Goal: Information Seeking & Learning: Compare options

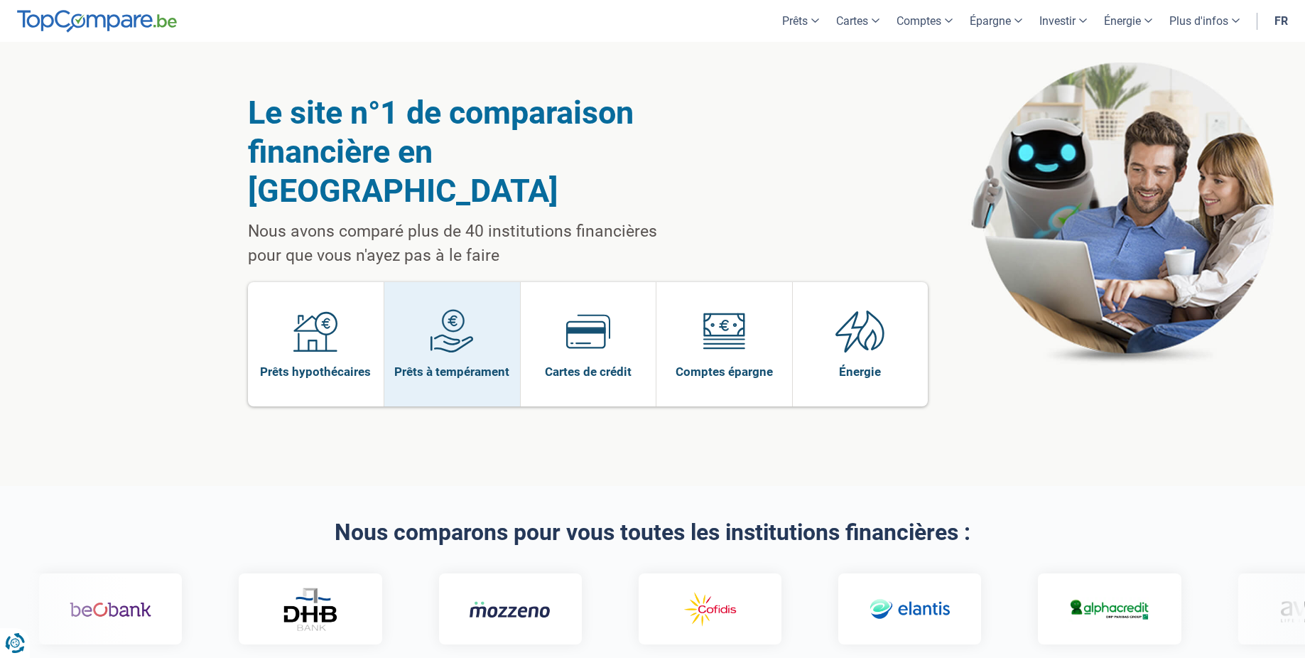
click at [470, 309] on img at bounding box center [452, 331] width 44 height 44
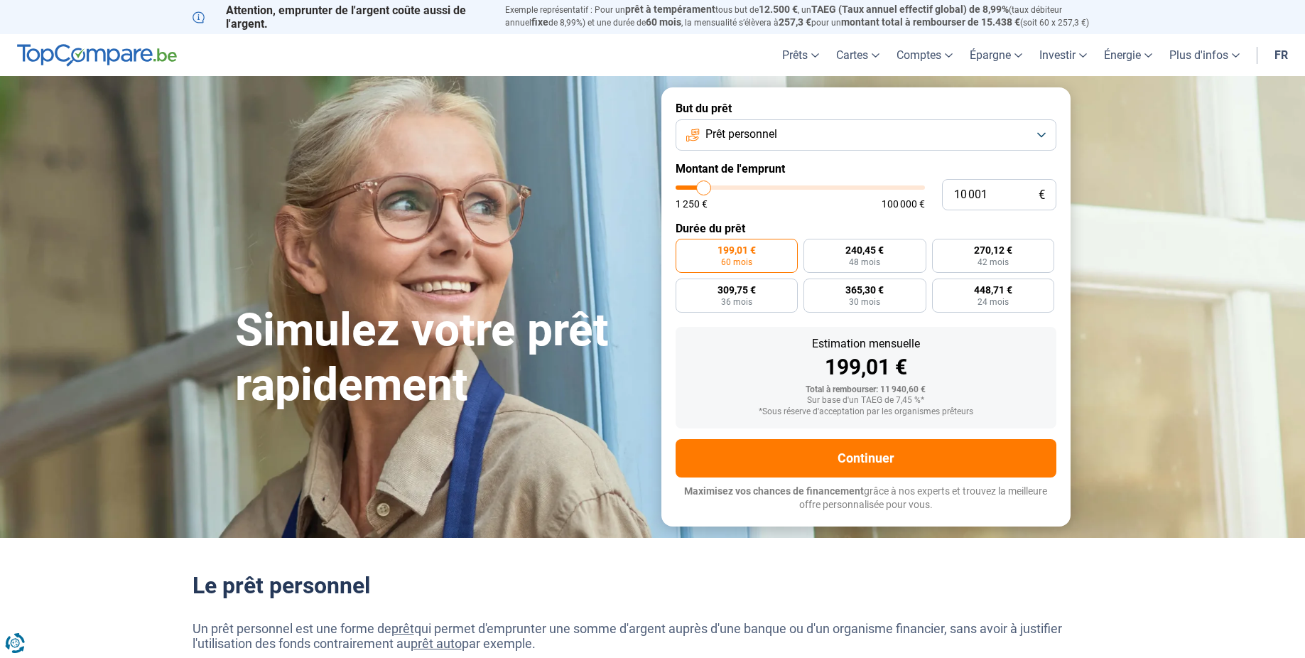
click at [793, 139] on button "Prêt personnel" at bounding box center [866, 134] width 381 height 31
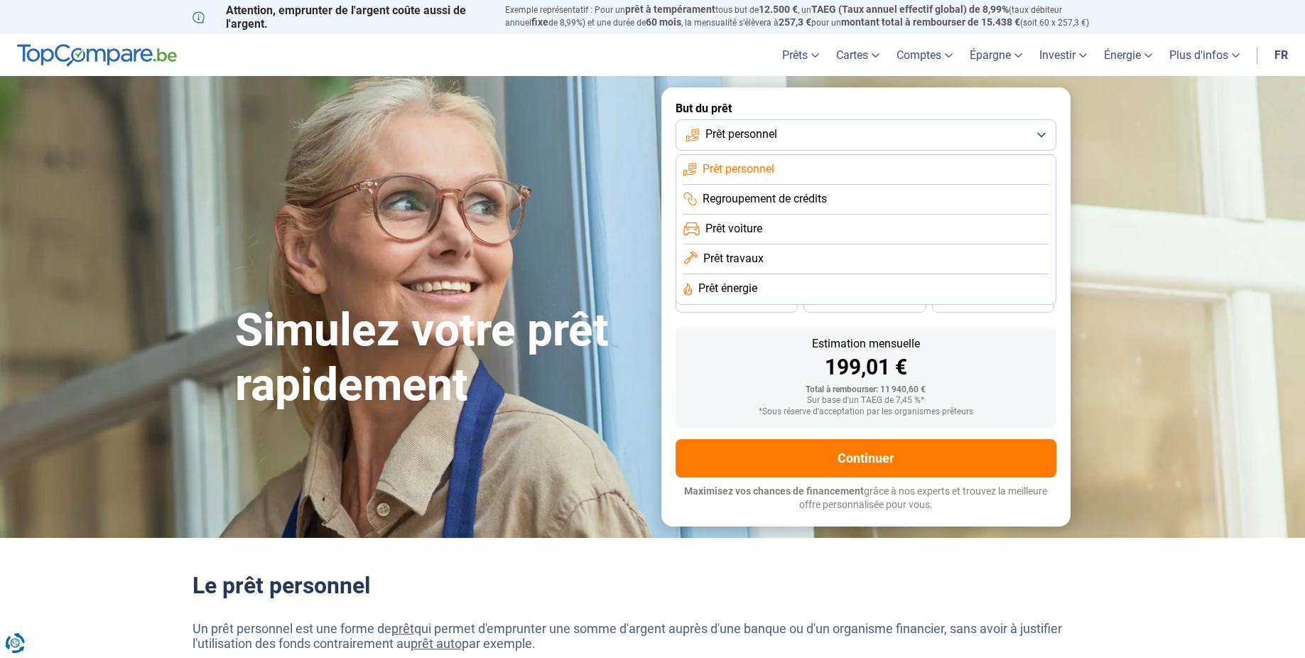
click at [762, 258] on span "Prêt travaux" at bounding box center [733, 259] width 60 height 16
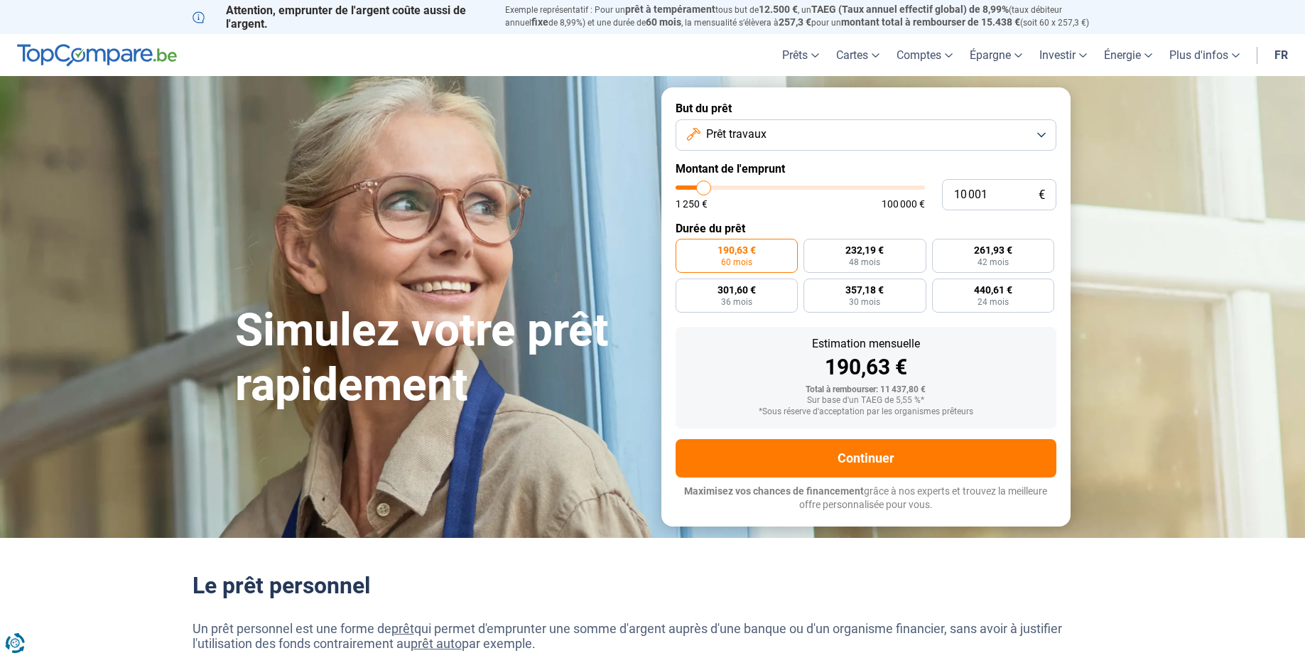
type input "9 750"
type input "9750"
type input "10 500"
type input "10500"
type input "12 750"
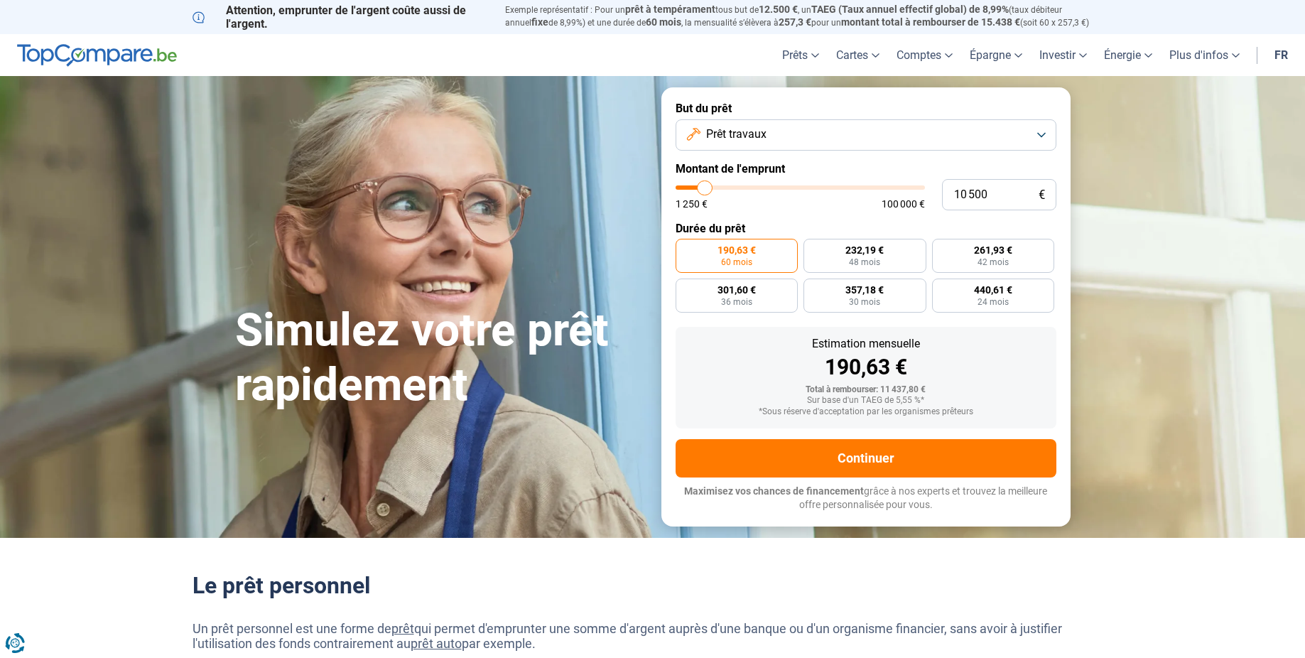
type input "12750"
type input "14 500"
type input "14500"
type input "16 500"
type input "16500"
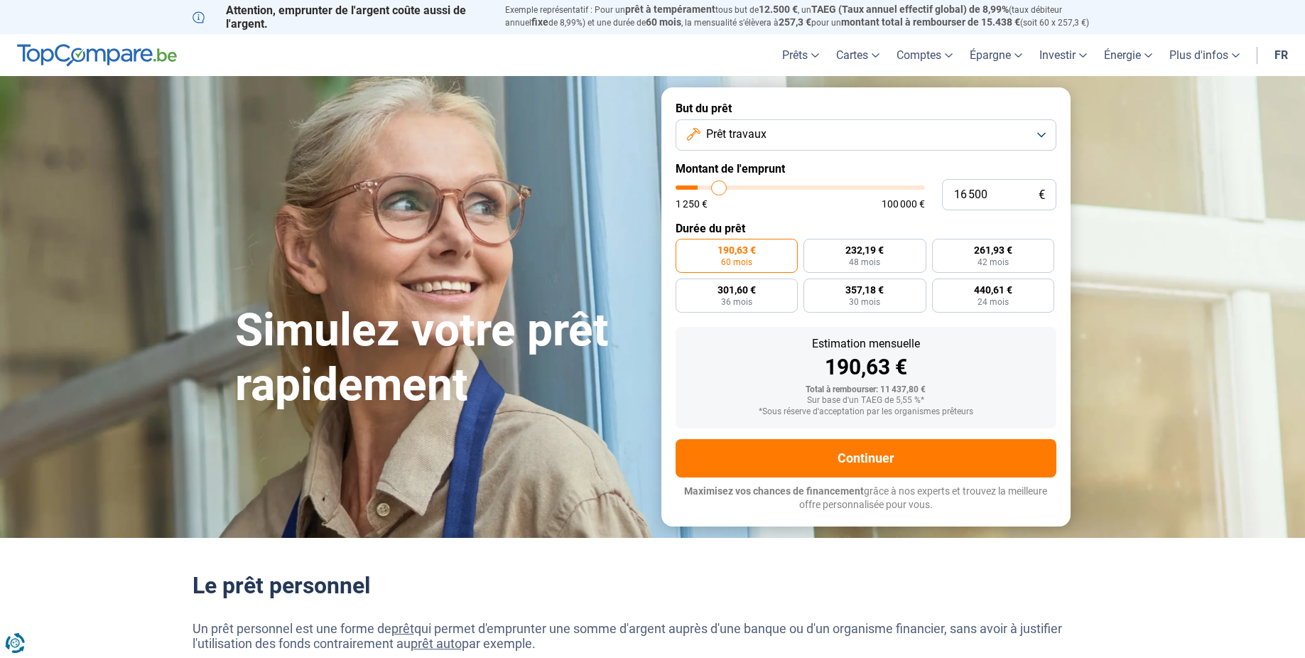
type input "19 000"
type input "19000"
type input "21 750"
type input "21750"
type input "23 250"
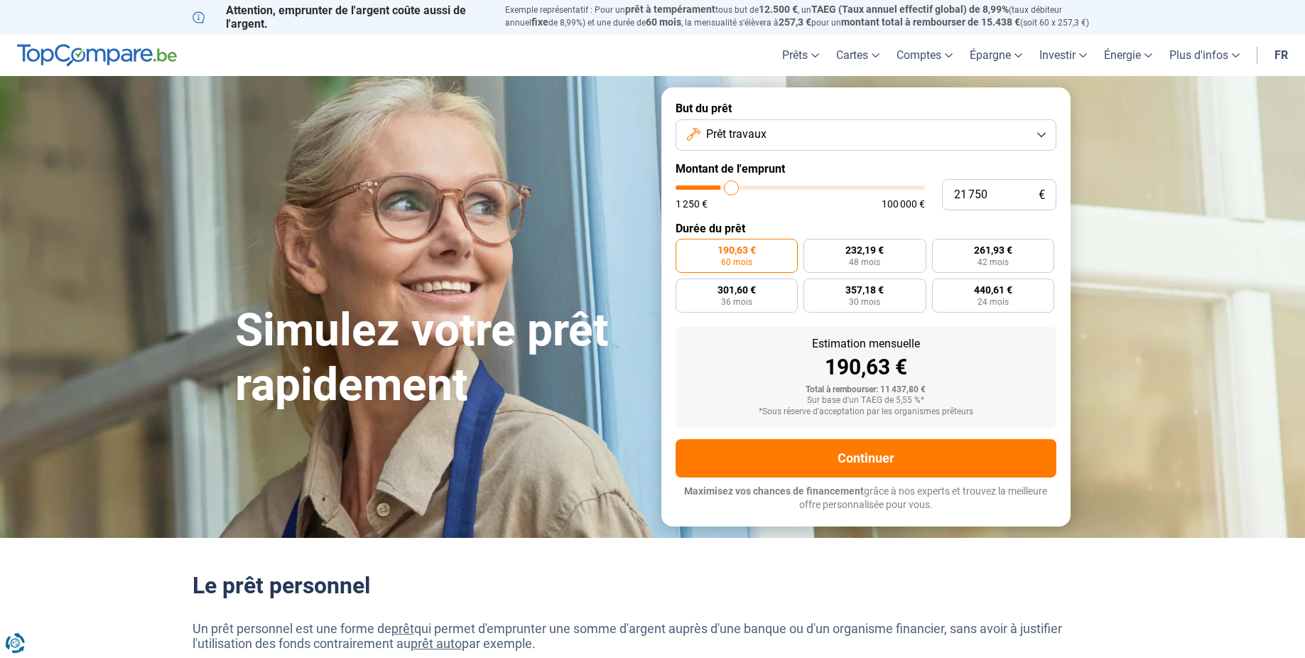
type input "23250"
type input "23 750"
type input "23750"
type input "24 250"
type input "24250"
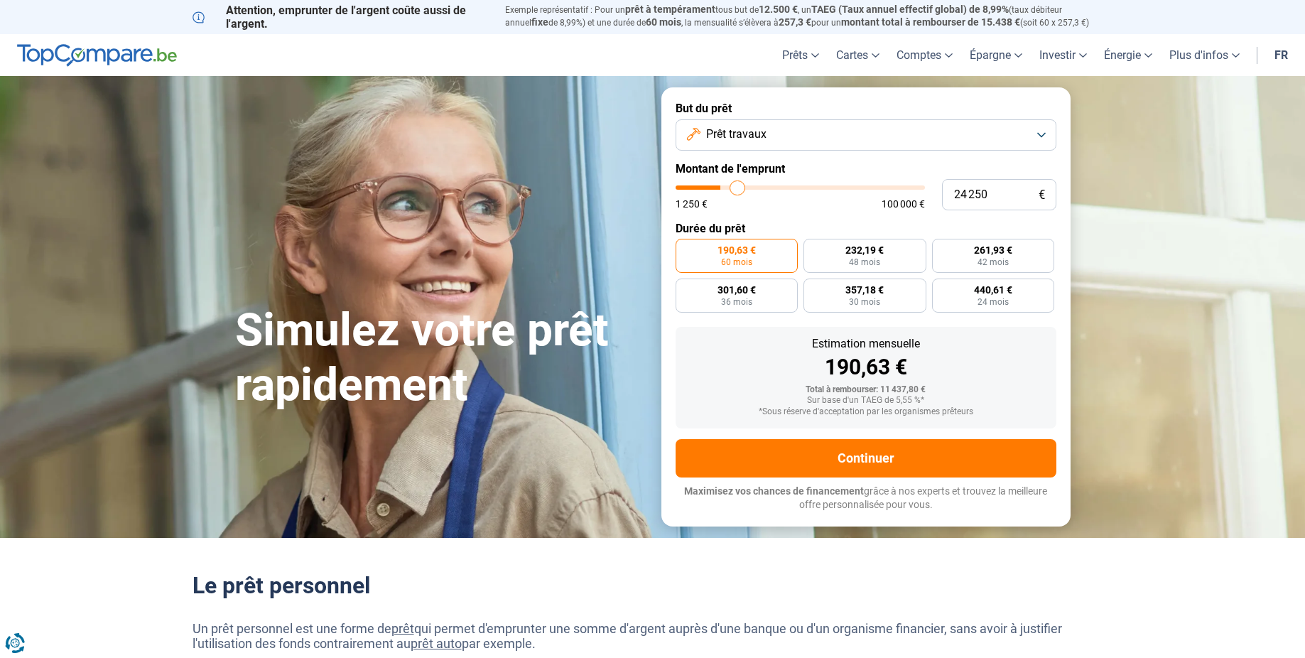
type input "24 750"
type input "24750"
type input "25 250"
type input "25250"
type input "26 000"
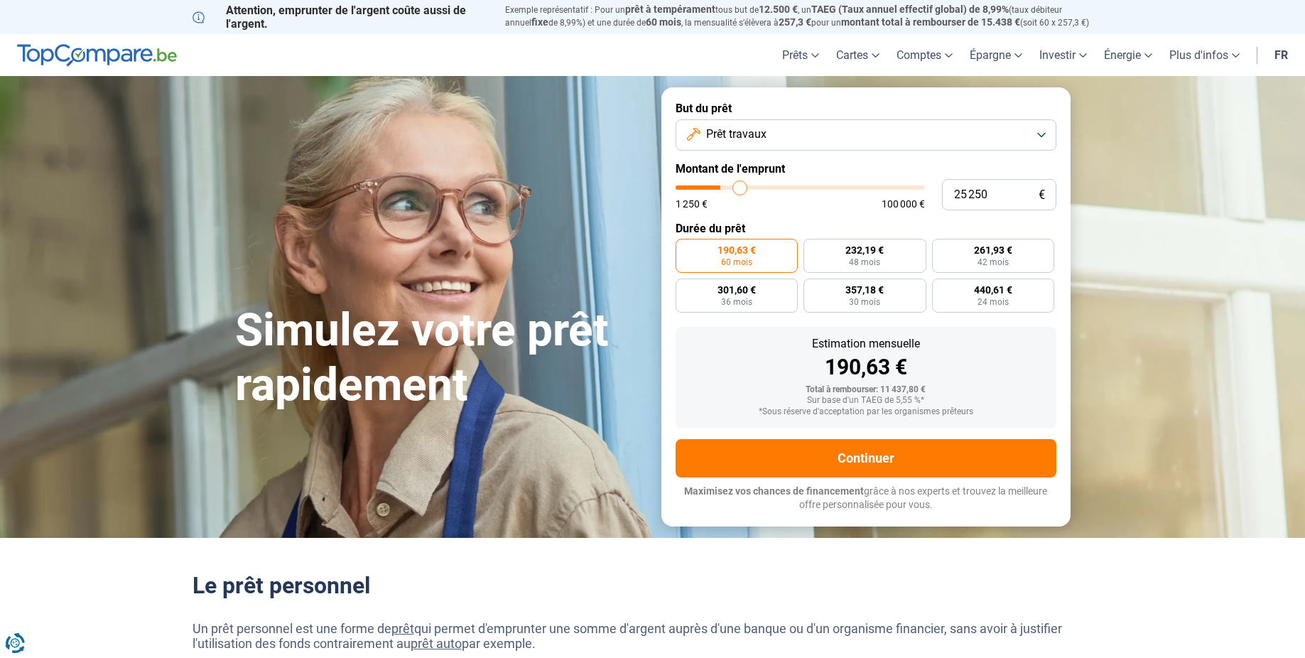
type input "26000"
type input "28 000"
type input "28000"
type input "30 500"
type input "30500"
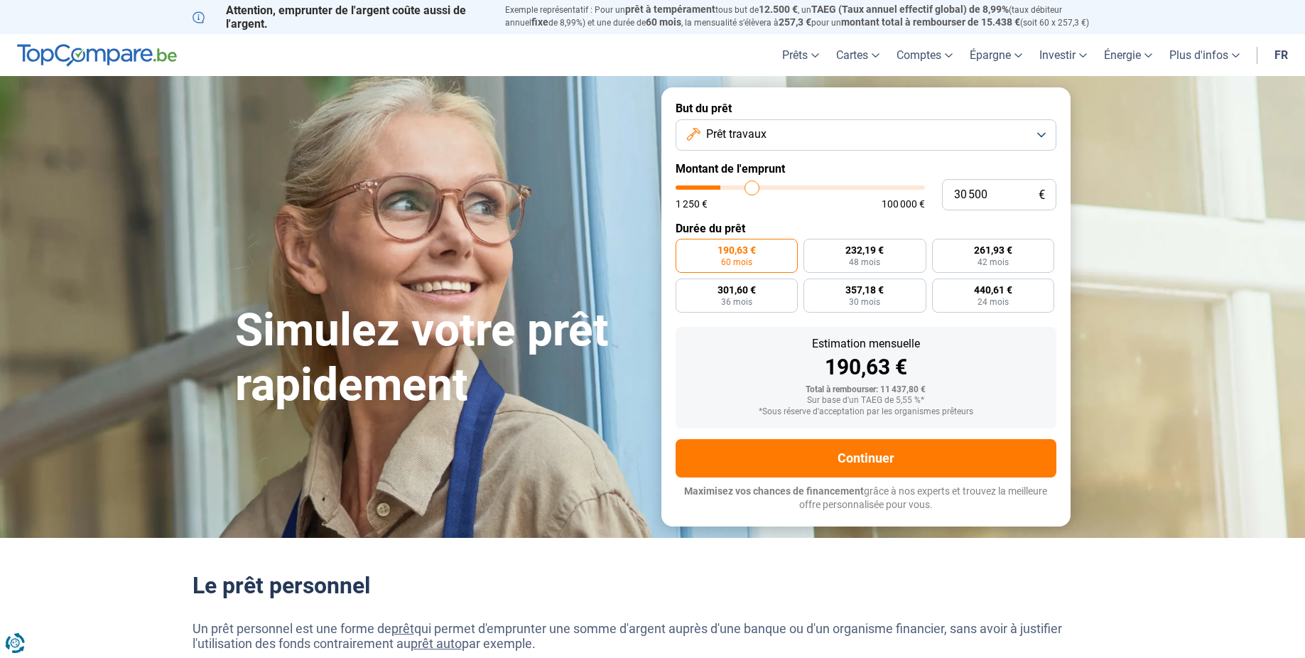
type input "32 250"
type input "32250"
type input "33 500"
type input "33500"
type input "34 750"
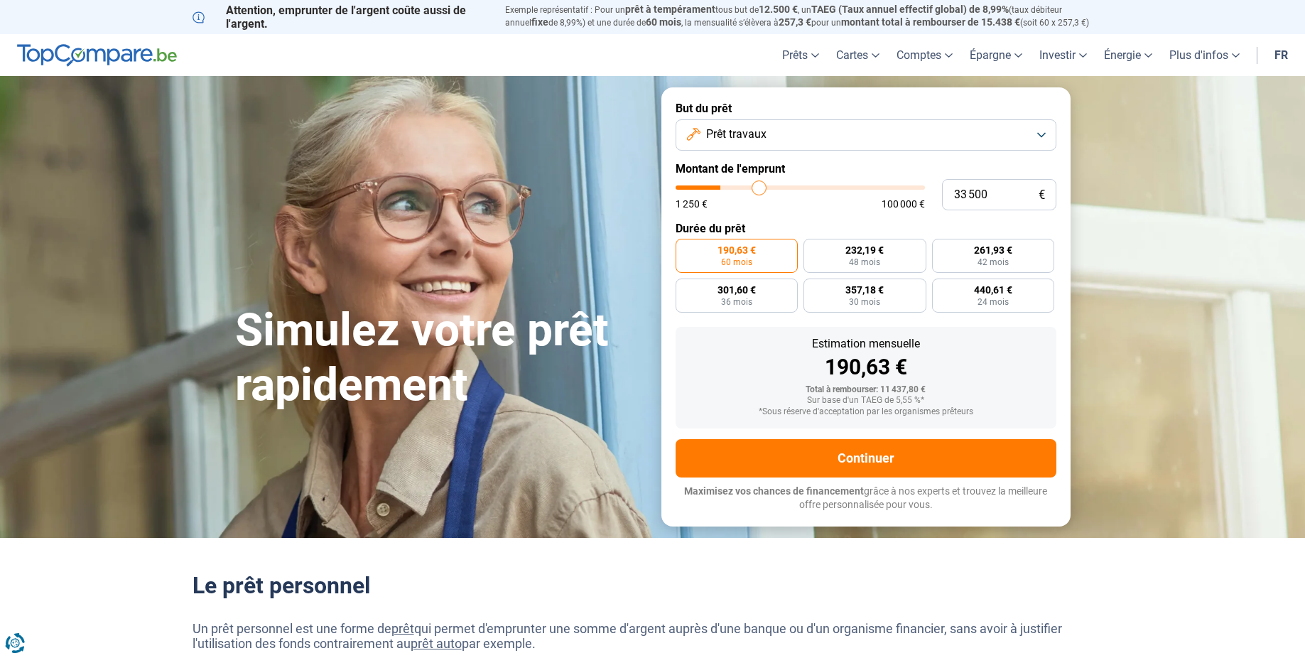
type input "34750"
type input "35 000"
type input "35000"
type input "35 250"
type input "35250"
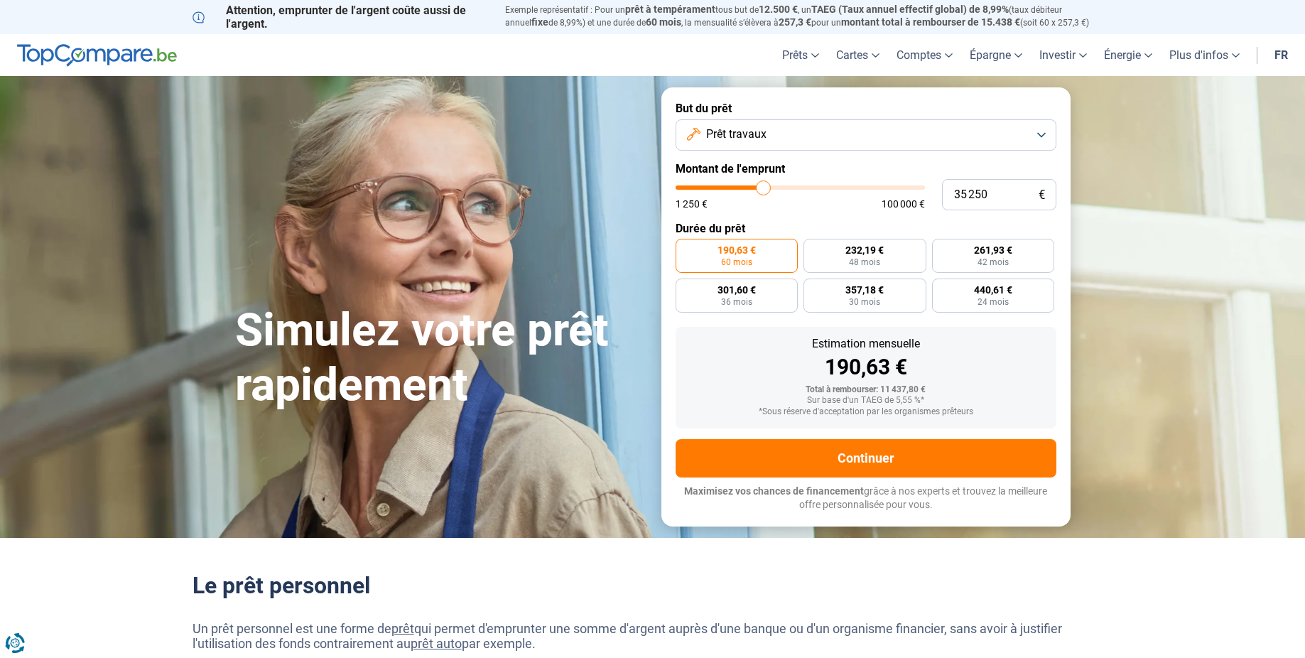
type input "35 500"
type input "35500"
type input "35 750"
type input "35750"
type input "36 500"
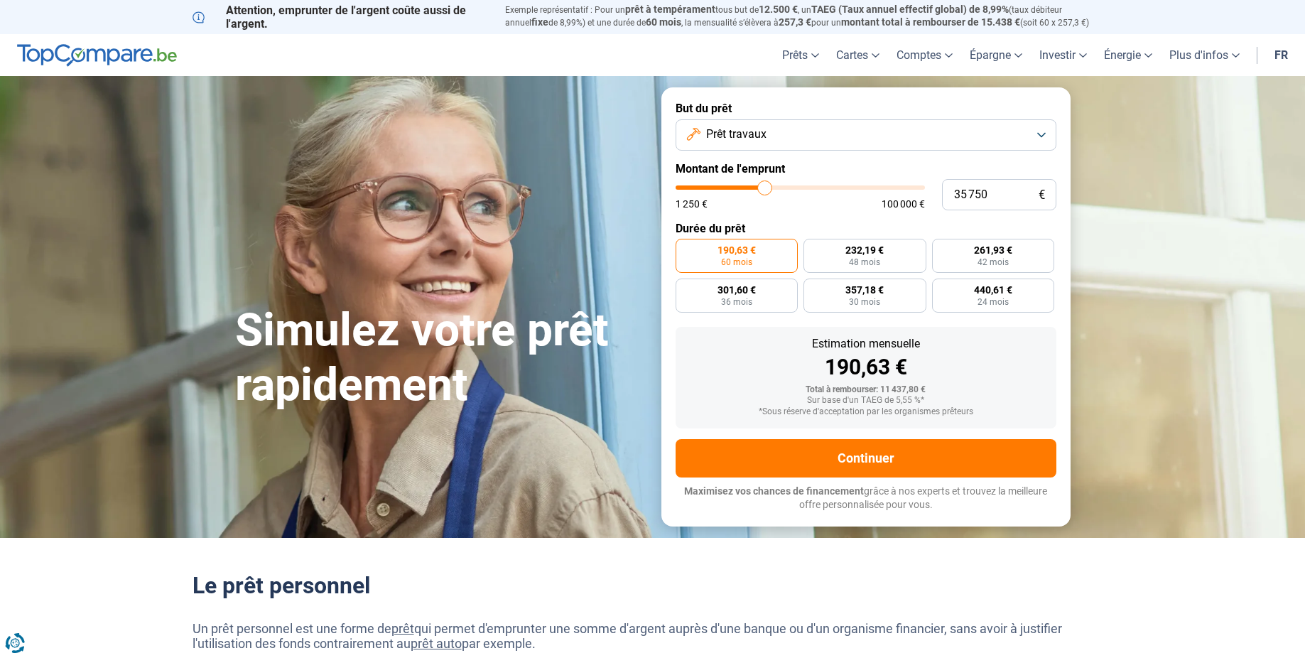
type input "36500"
type input "37 750"
type input "37750"
type input "39 500"
type input "39500"
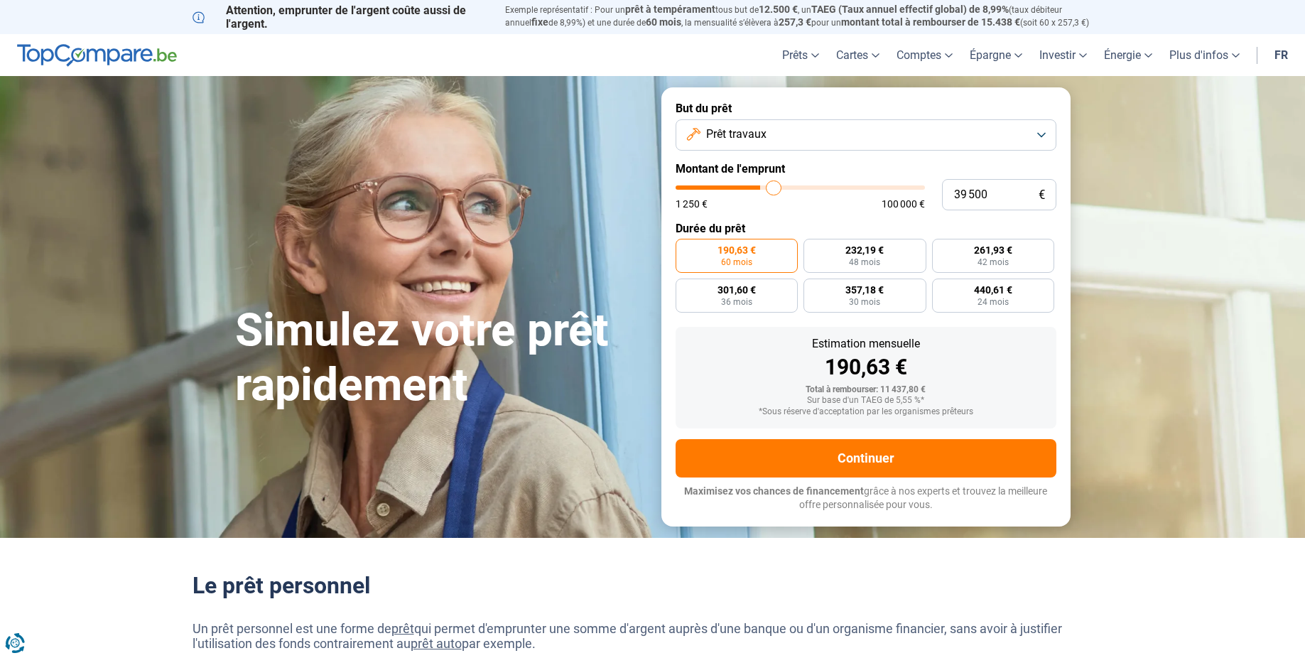
type input "40 250"
type input "40250"
type input "41 000"
type input "41000"
type input "41 500"
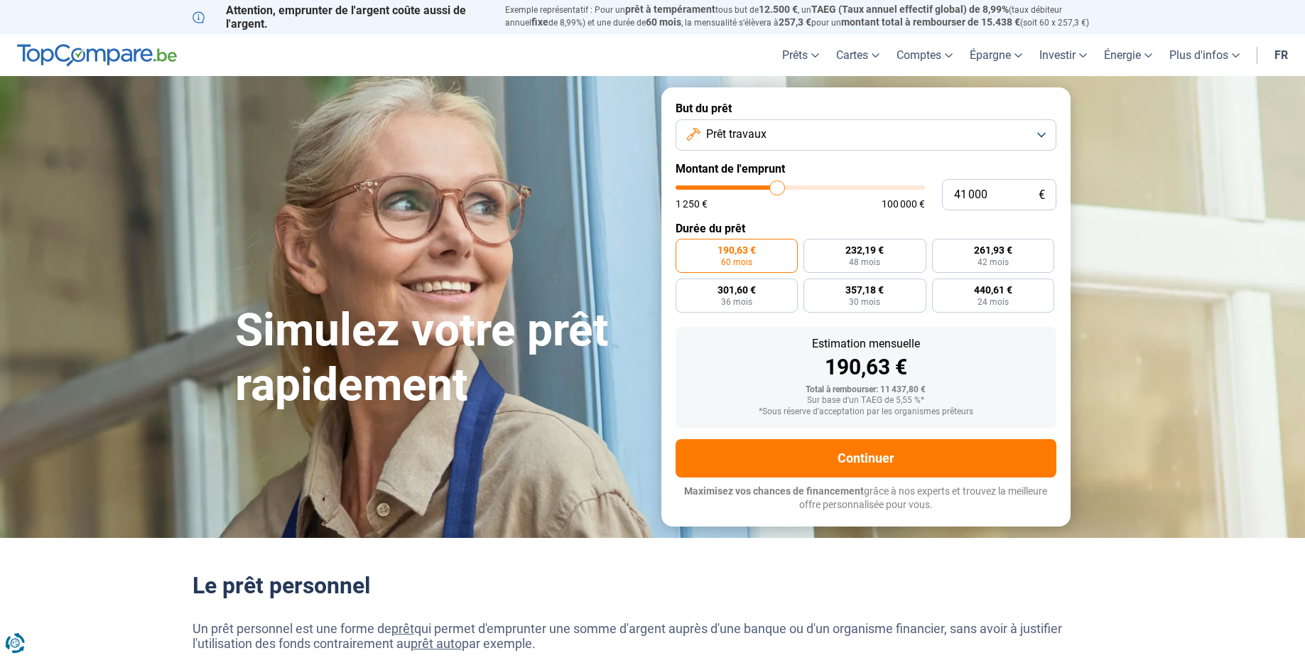
type input "41500"
type input "42 250"
type input "42250"
type input "42 750"
type input "42750"
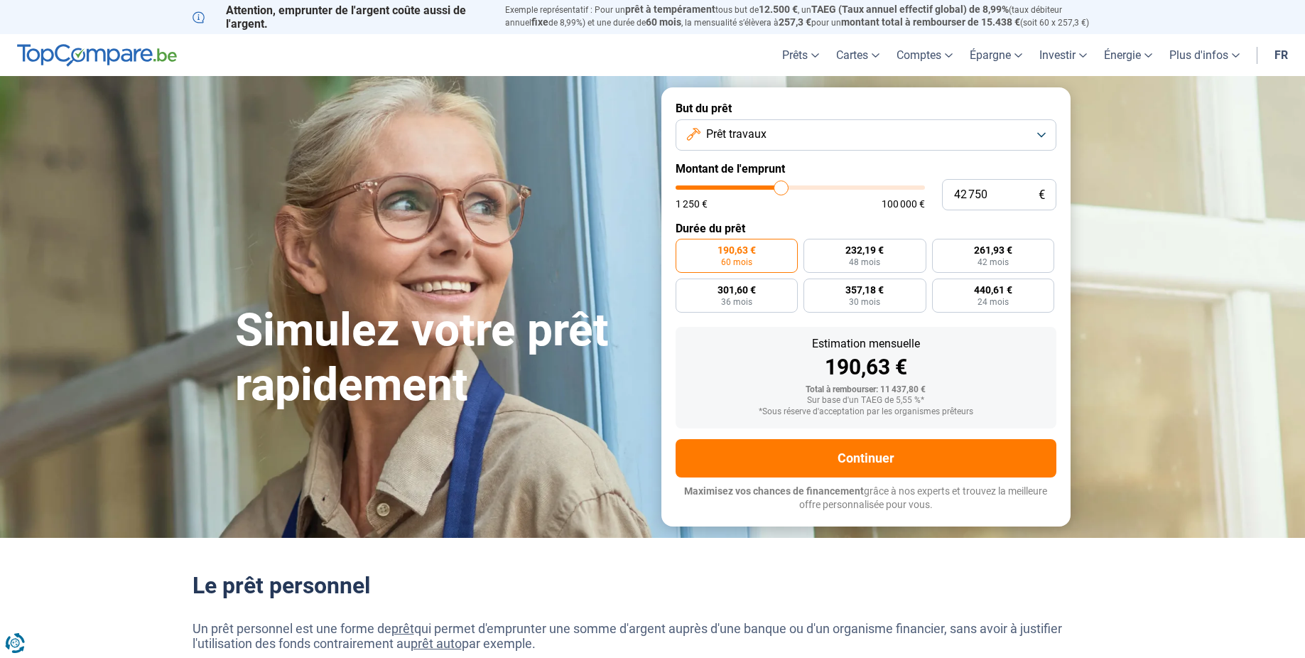
type input "44 500"
type input "44500"
type input "45 250"
type input "45250"
type input "45 500"
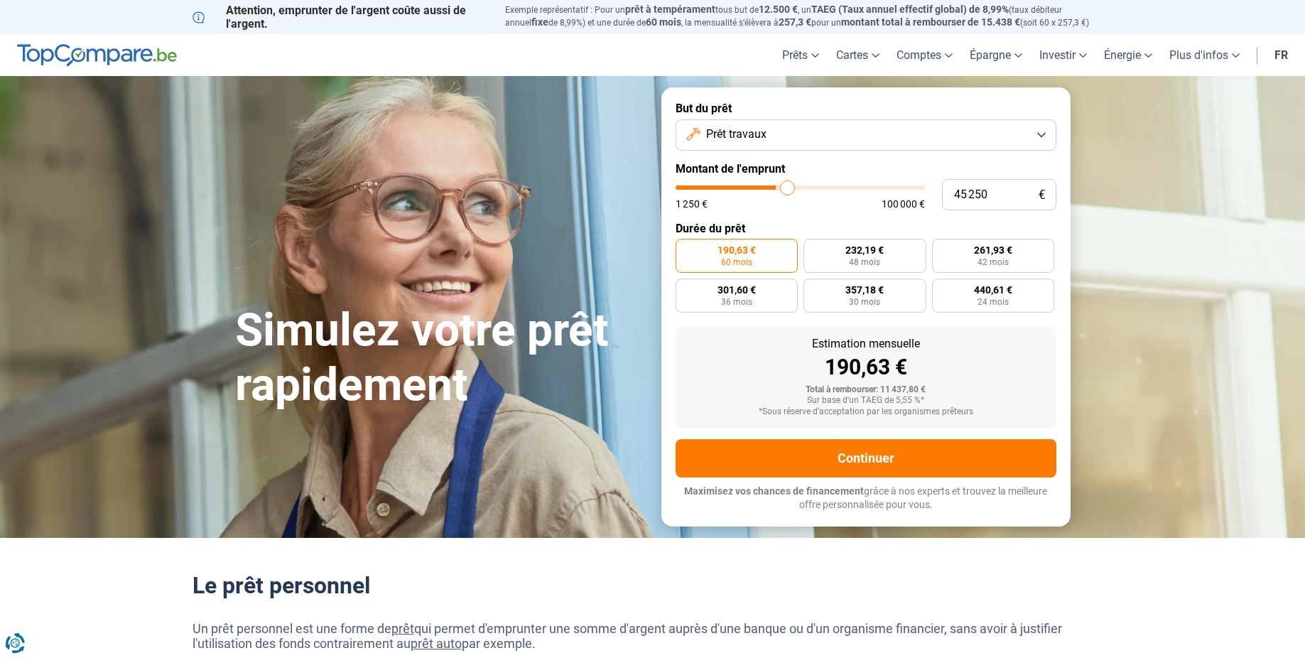
type input "45500"
type input "46 000"
type input "46000"
type input "46 750"
type input "46750"
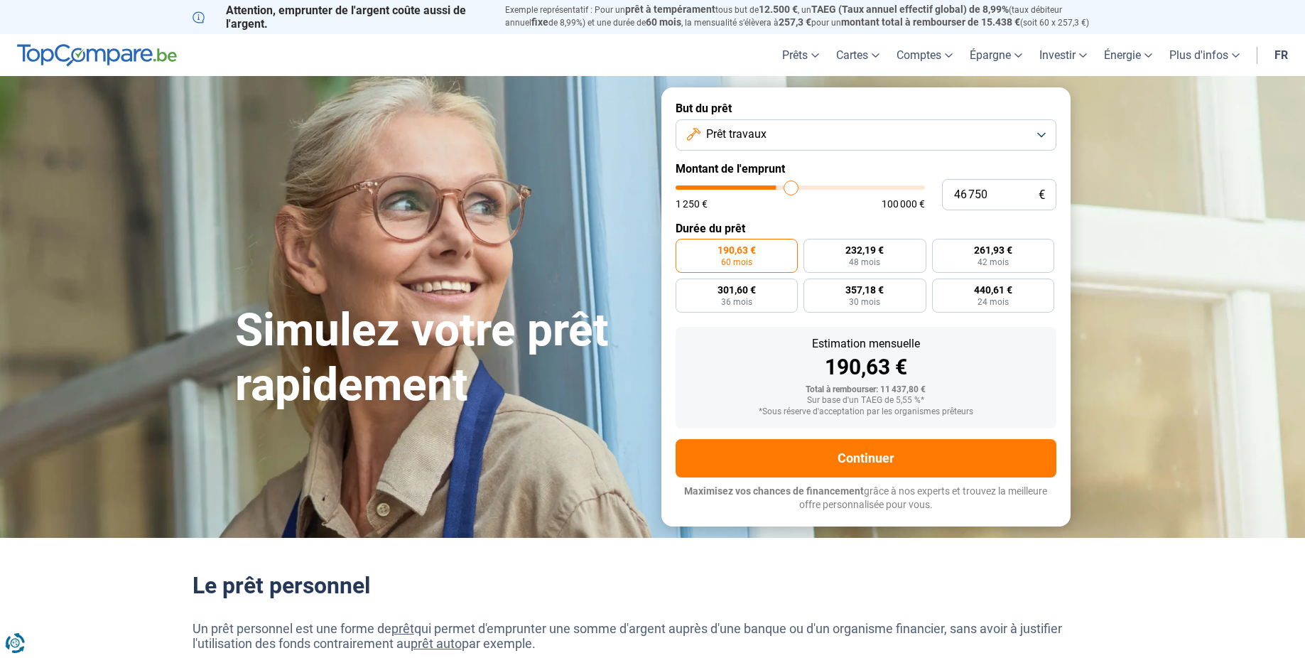
type input "47 000"
type input "47000"
type input "47 500"
type input "47500"
type input "48 000"
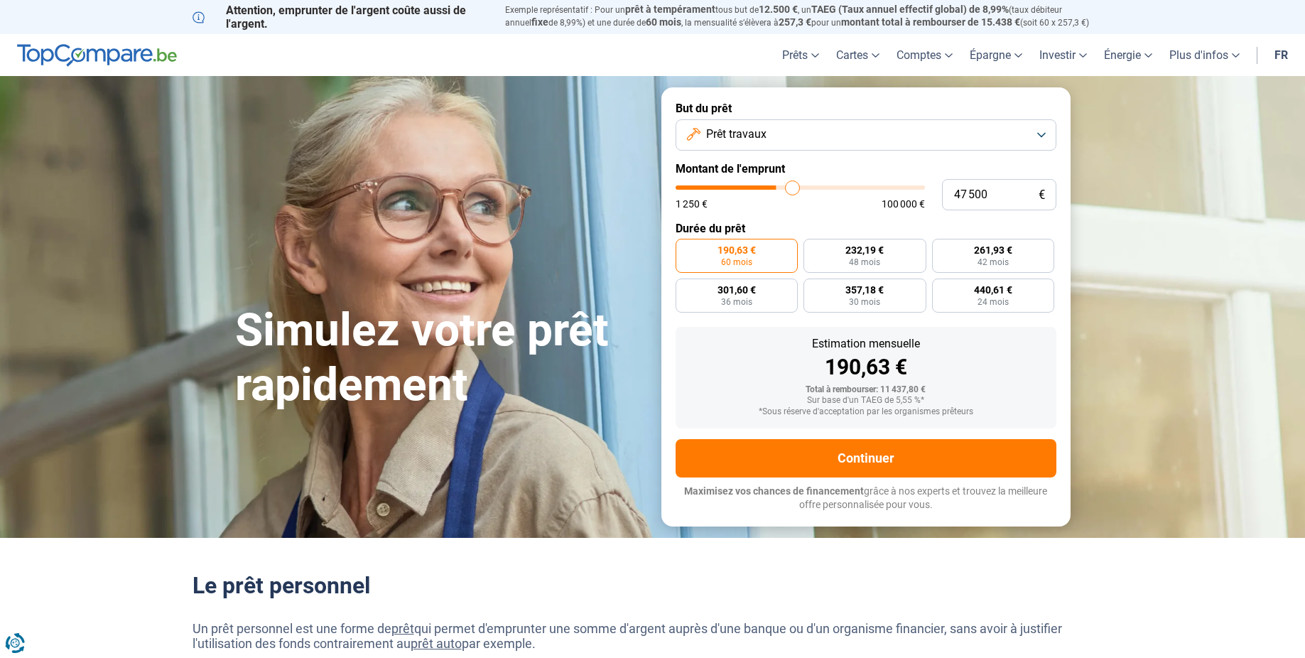
type input "48000"
type input "48 250"
type input "48250"
type input "48 500"
type input "48500"
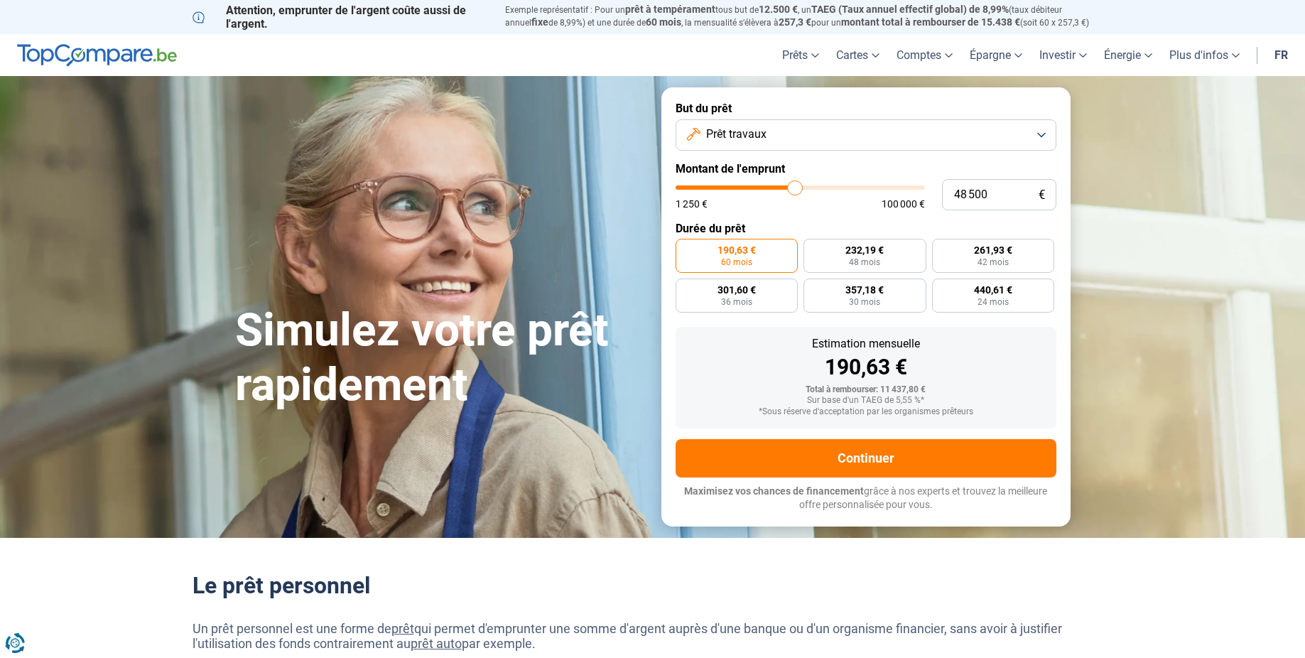
type input "50 000"
type input "50000"
type input "50 250"
type input "50250"
type input "51 000"
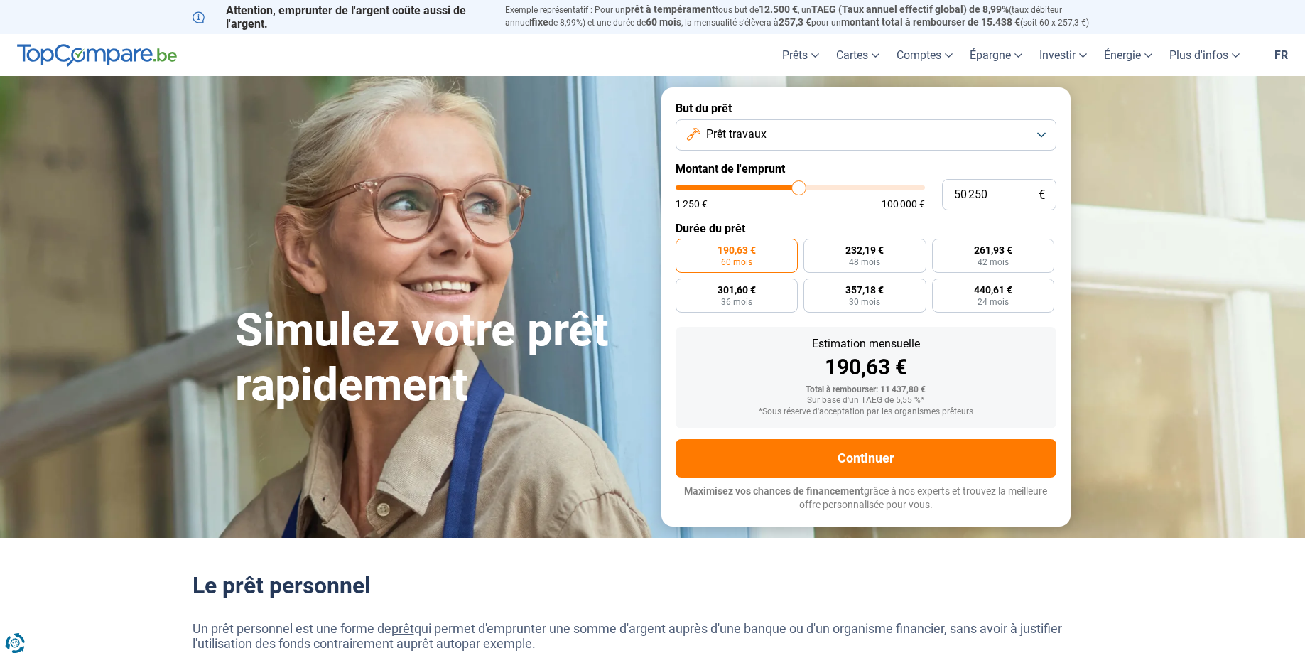
type input "51000"
type input "51 250"
type input "51250"
type input "51 750"
type input "51750"
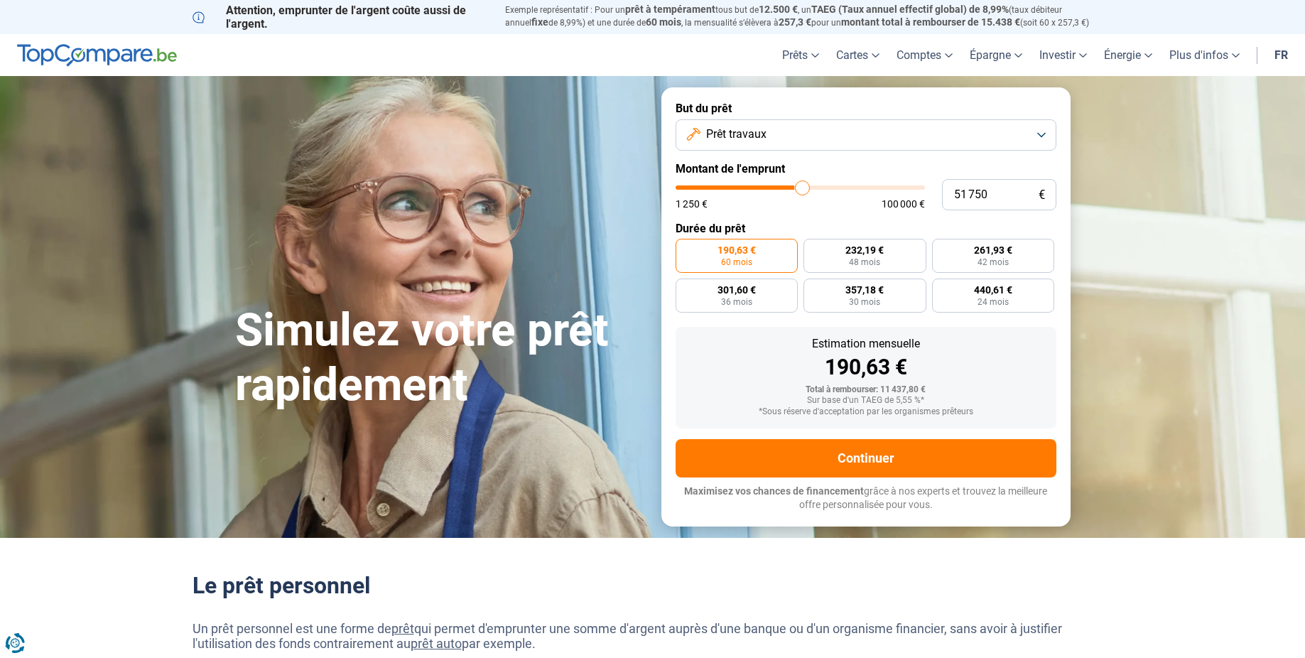
type input "52 750"
type input "52750"
type input "53 500"
type input "53500"
type input "54 500"
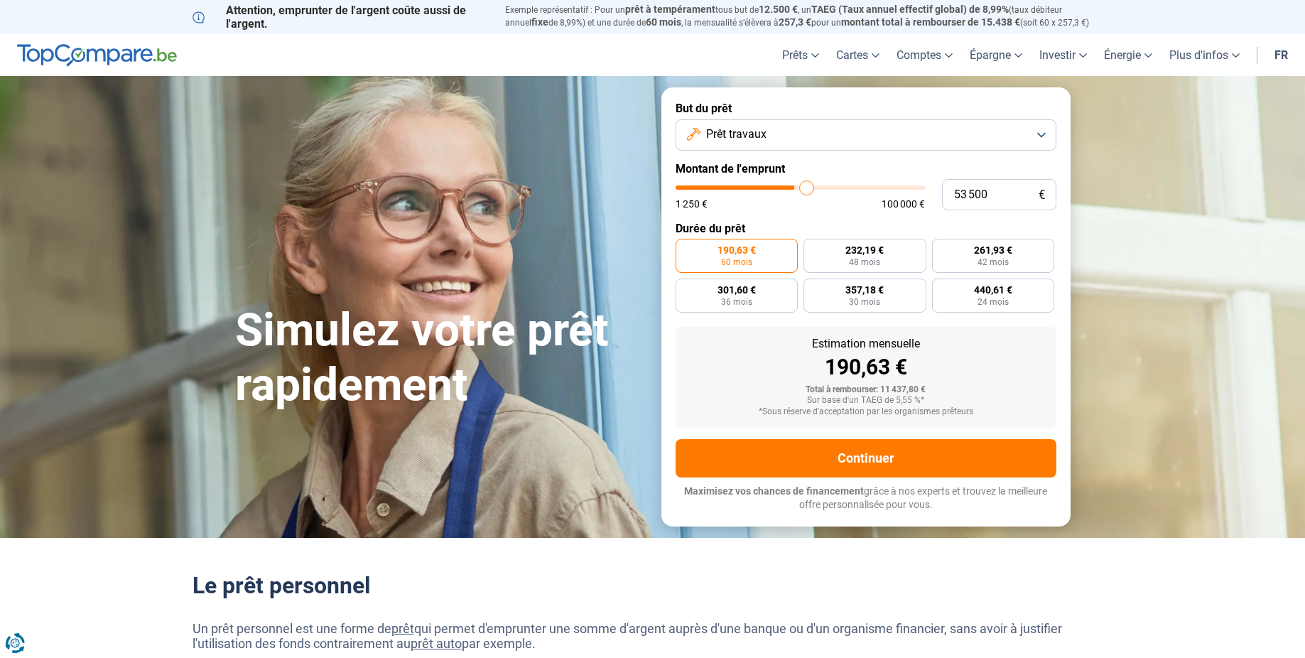
type input "54500"
type input "56 250"
type input "56250"
type input "56 500"
type input "56500"
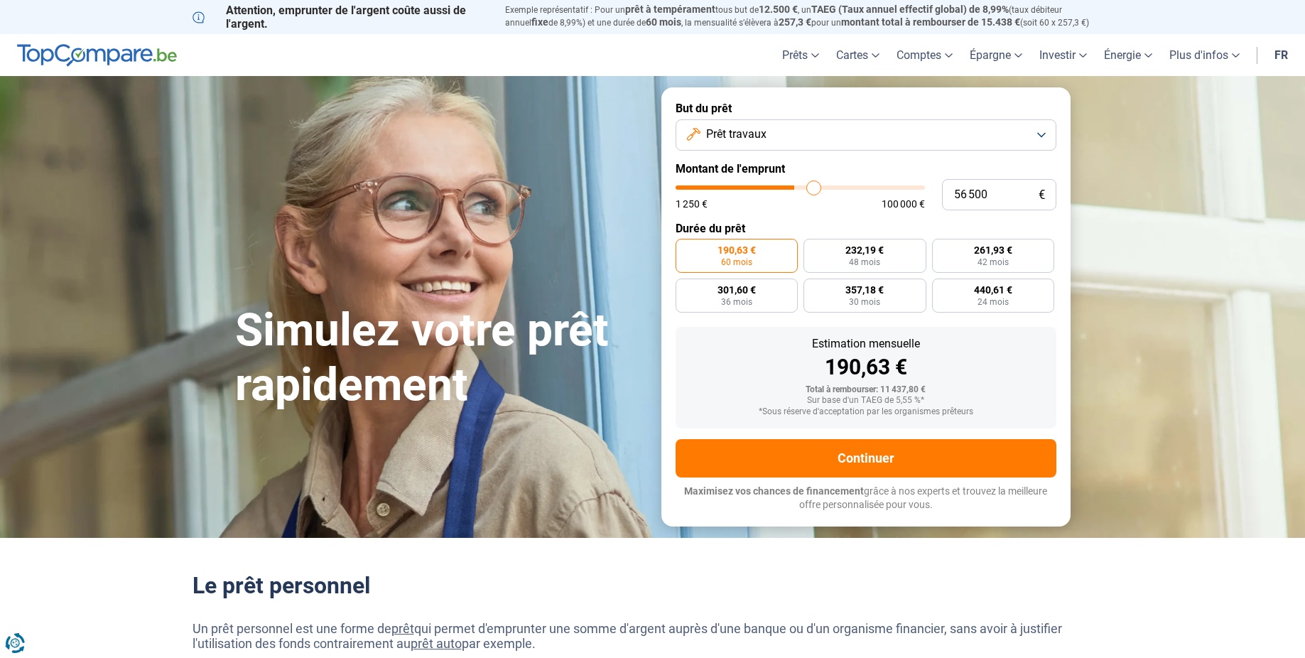
type input "58 000"
type input "58000"
type input "59 000"
type input "59000"
type input "59 500"
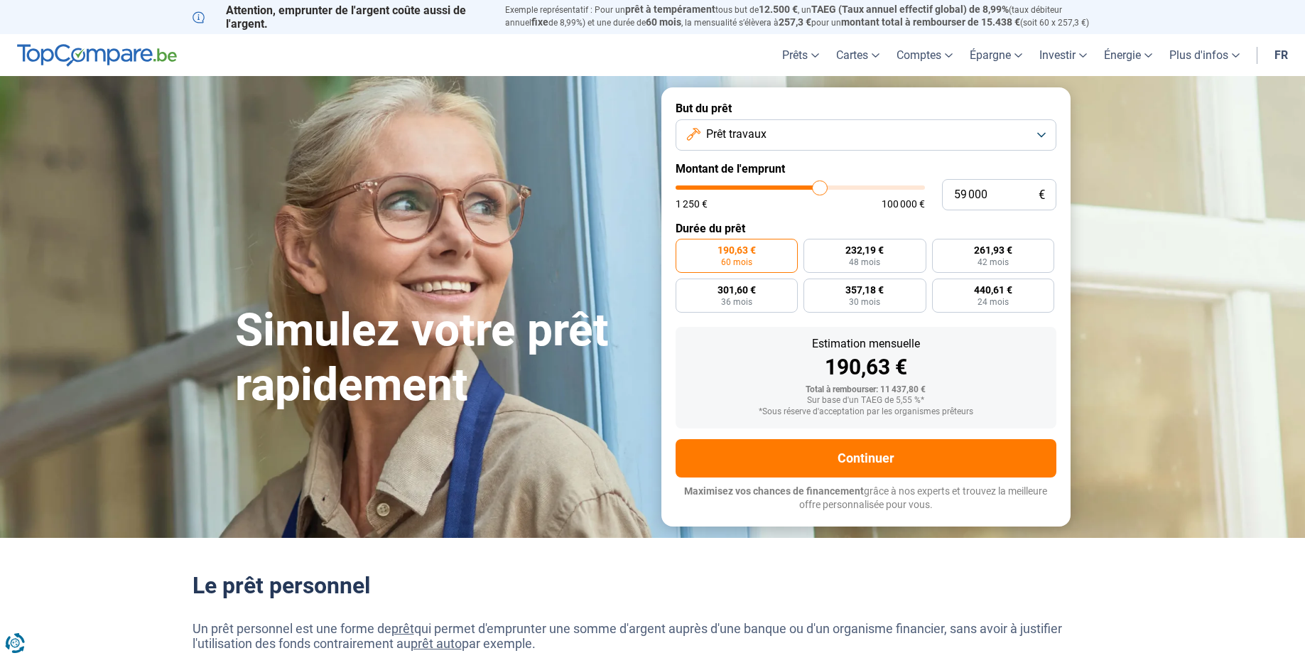
type input "59500"
type input "60 000"
type input "60000"
type input "60 250"
type input "60250"
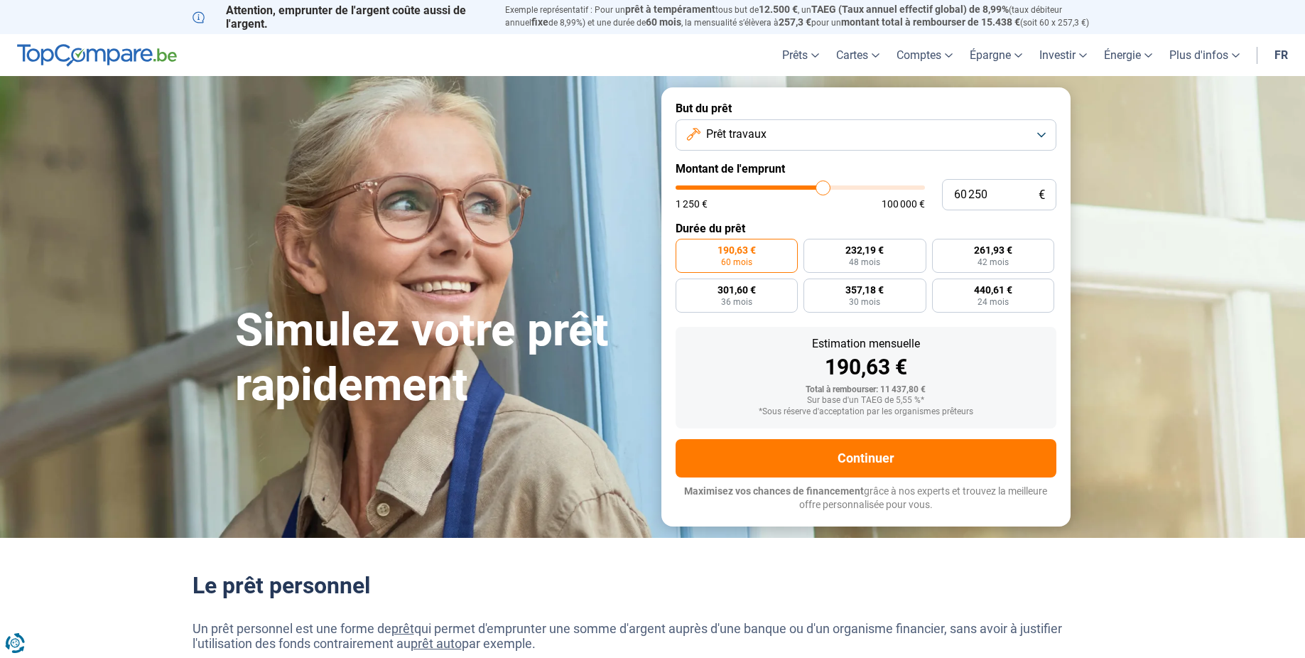
type input "61 000"
type input "61000"
type input "62 250"
type input "62250"
type input "62 500"
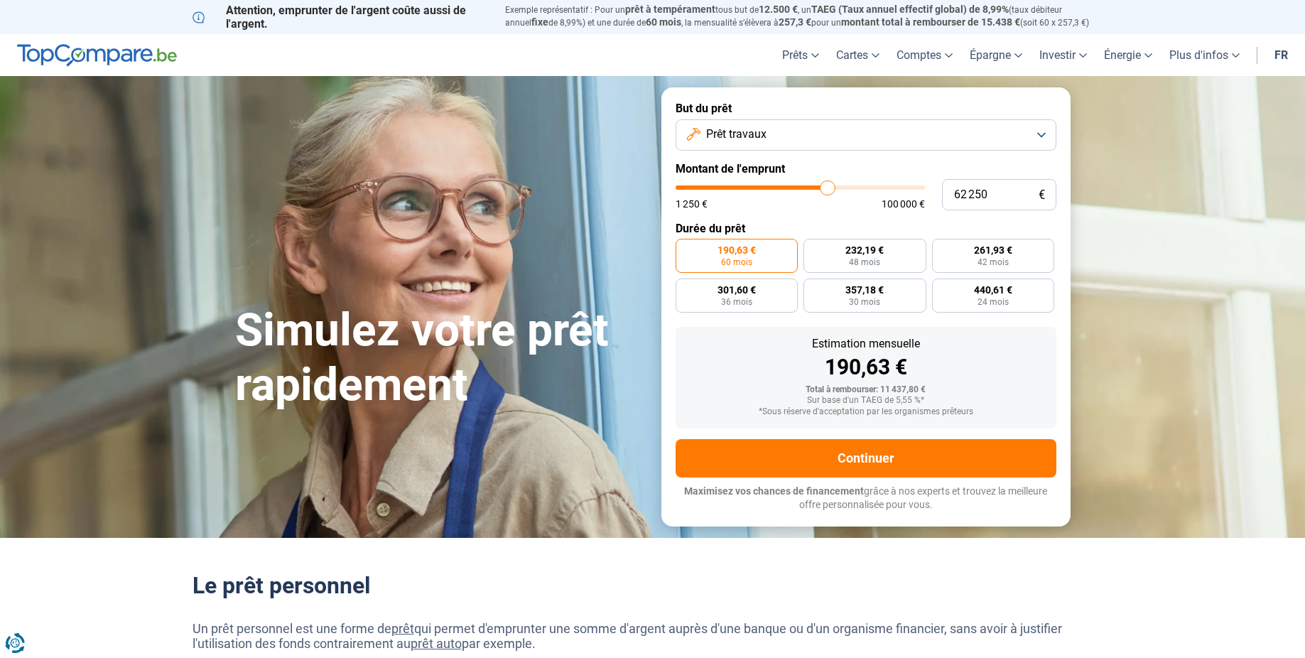
type input "62500"
type input "63 000"
type input "63000"
type input "63 250"
type input "63250"
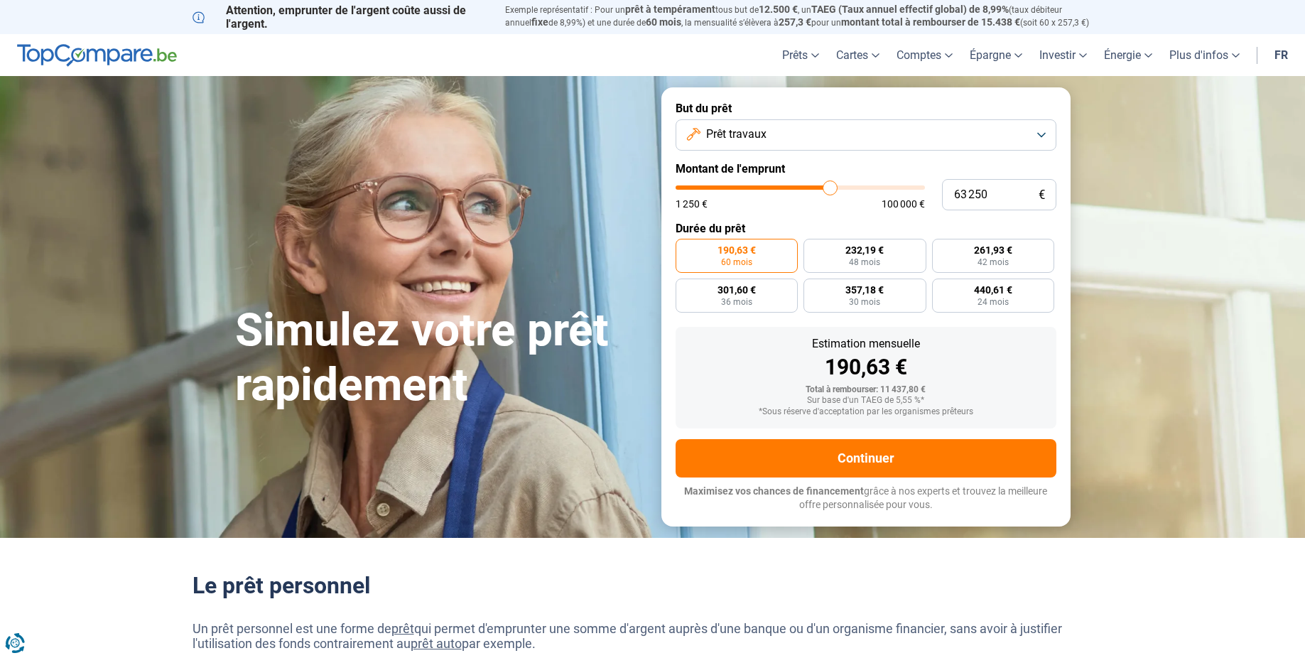
type input "63 000"
type input "63000"
type input "62 500"
type input "62500"
type input "62 000"
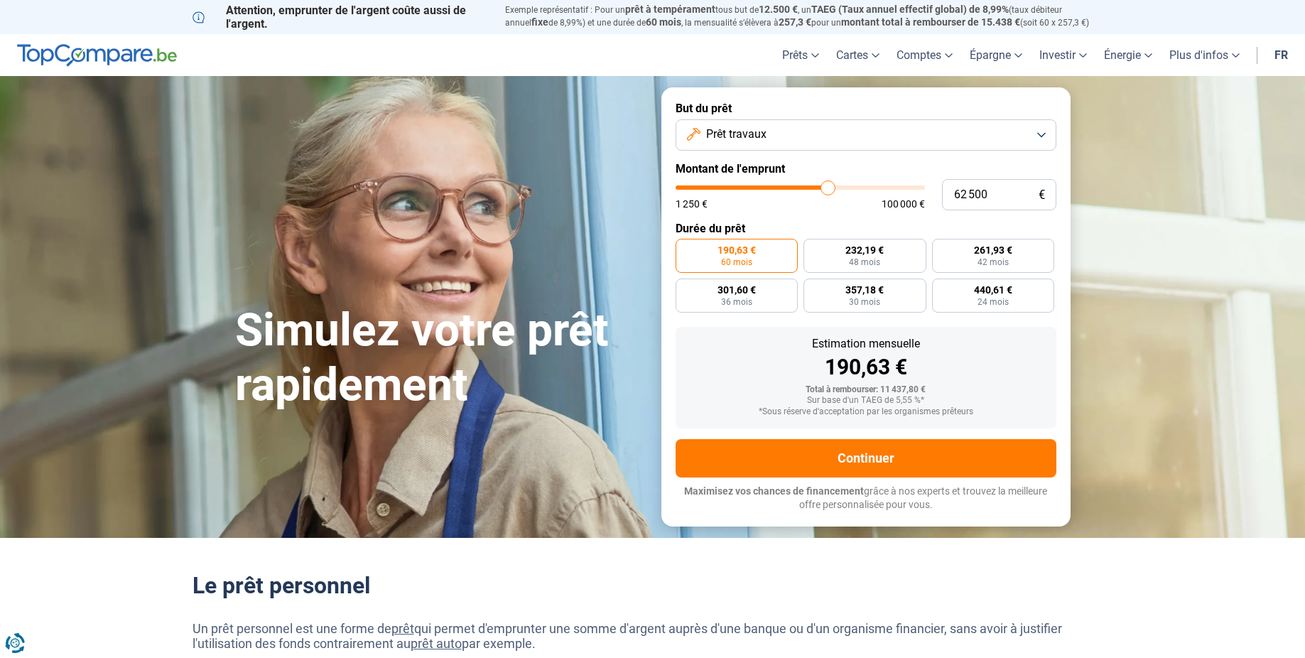
type input "62000"
type input "61 750"
type input "61750"
type input "61 500"
type input "61500"
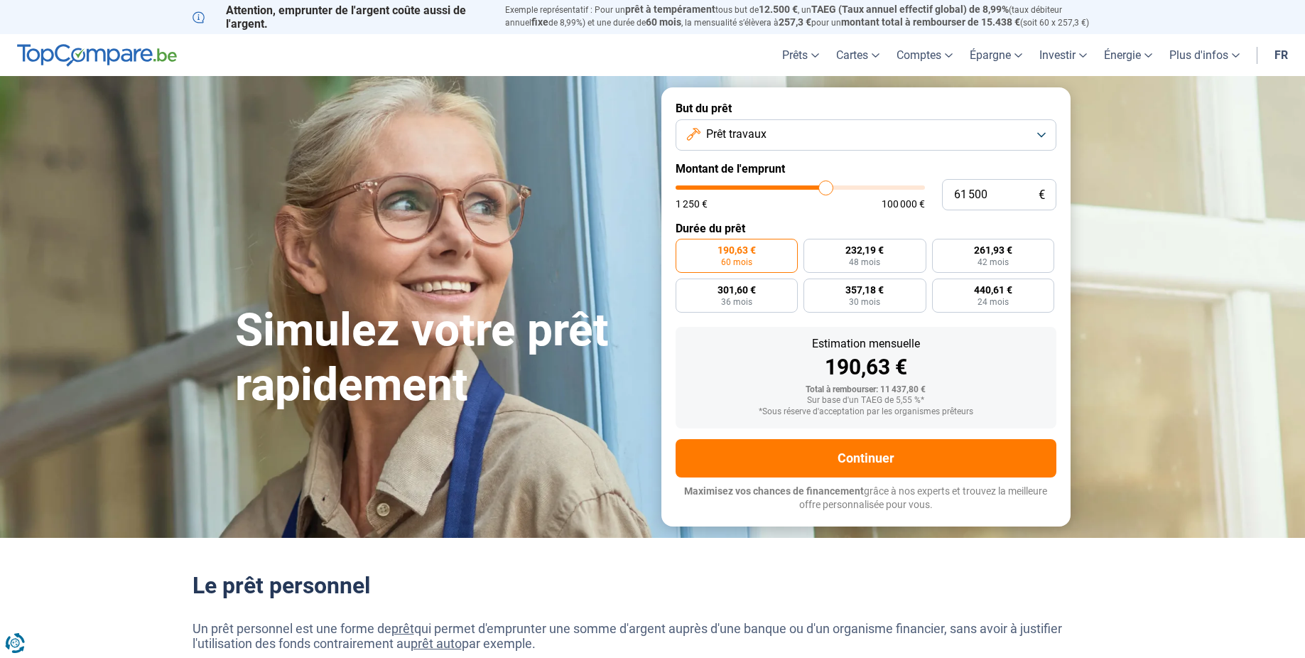
type input "60 750"
type input "60750"
type input "60 500"
type input "60500"
type input "60 250"
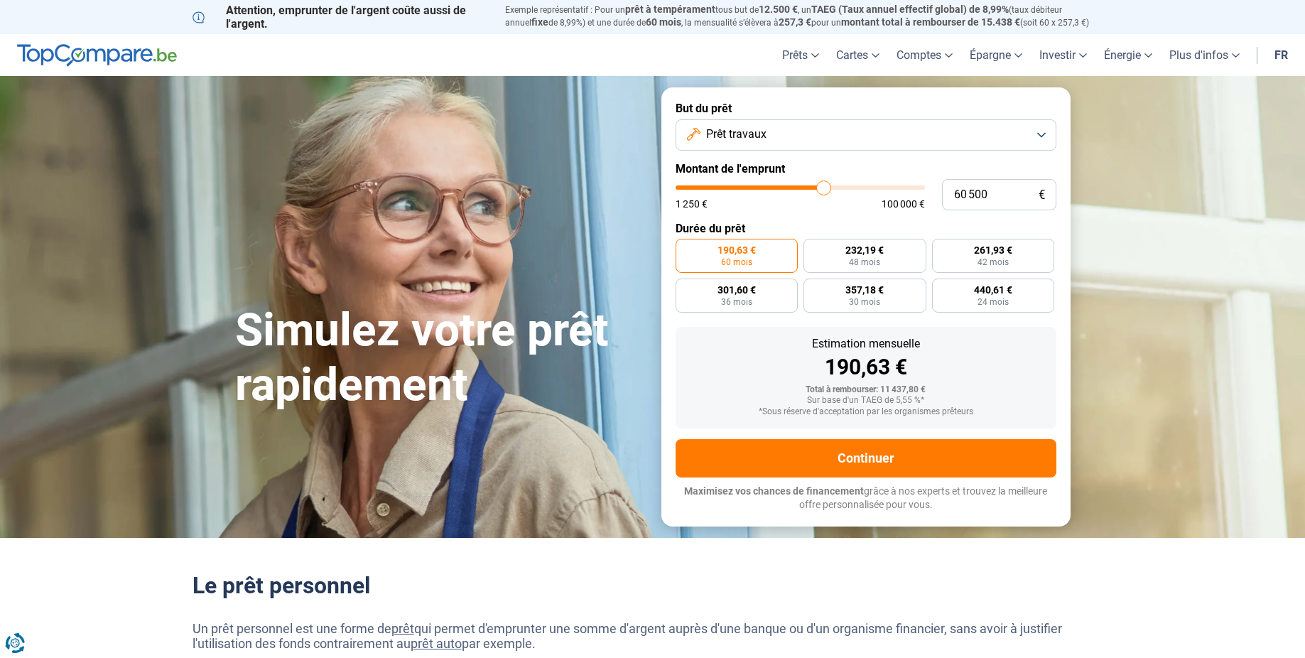
type input "60250"
type input "60 000"
drag, startPoint x: 702, startPoint y: 185, endPoint x: 822, endPoint y: 195, distance: 120.5
type input "60000"
click at [822, 190] on input "range" at bounding box center [800, 187] width 249 height 4
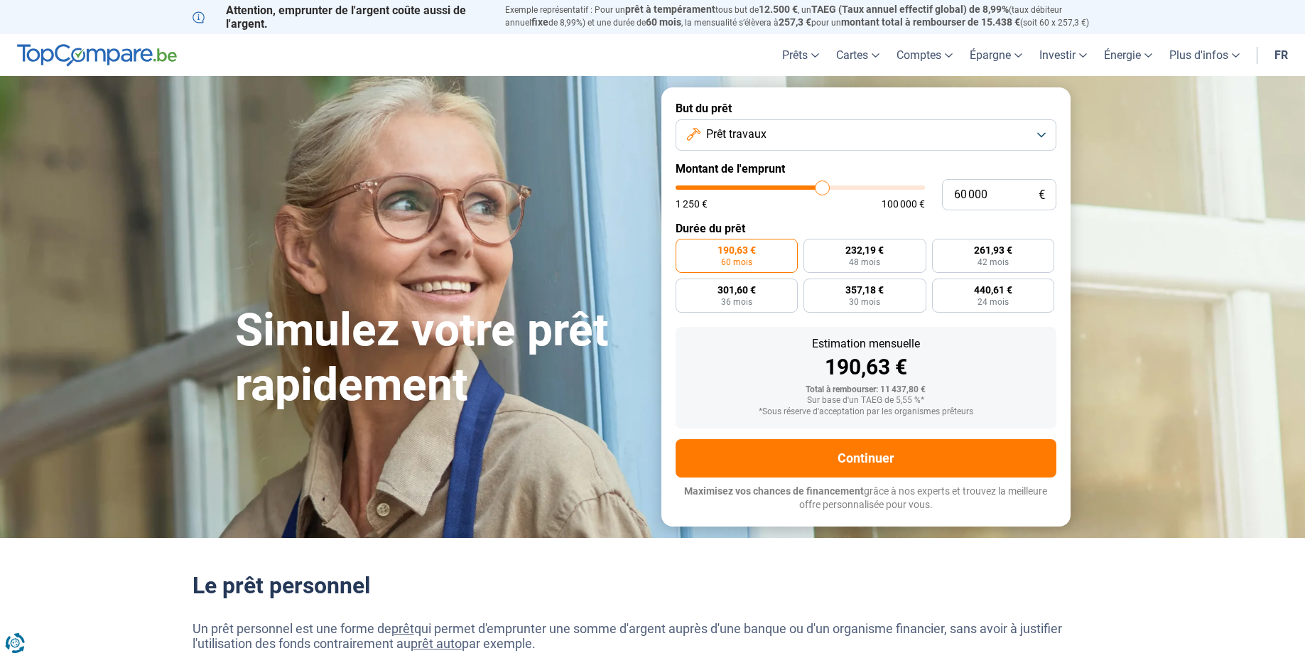
radio input "false"
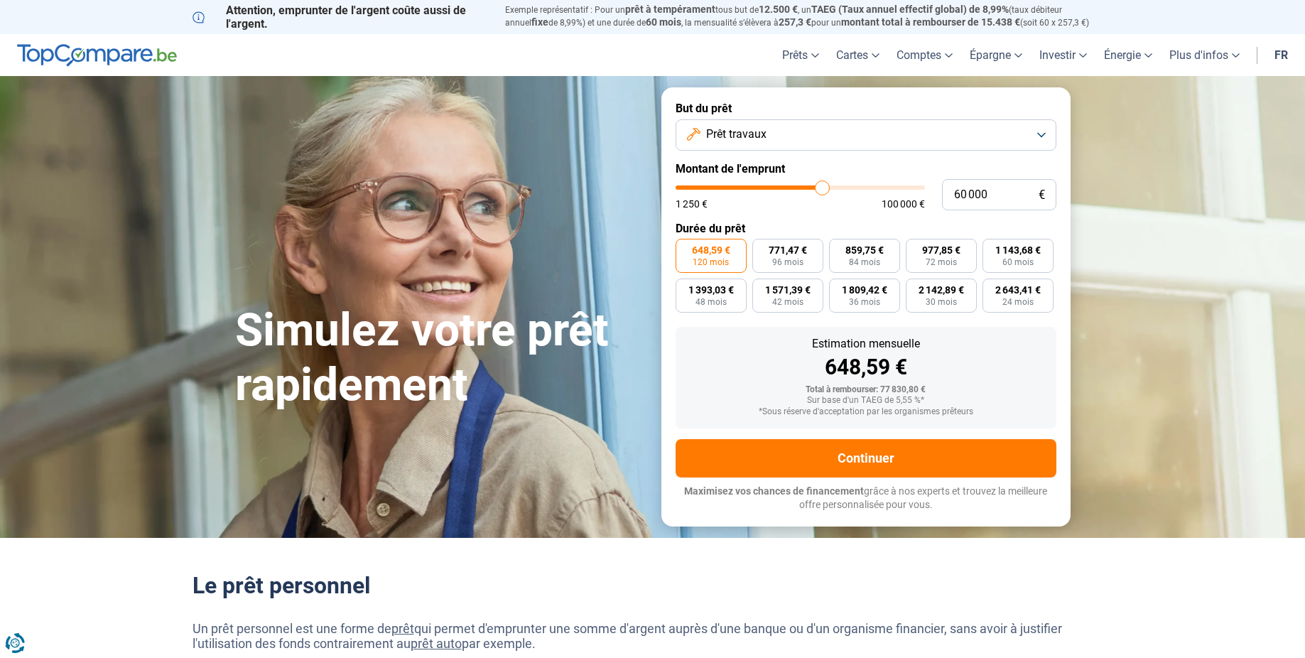
type input "59 500"
type input "59500"
type input "59 250"
type input "59250"
type input "58 750"
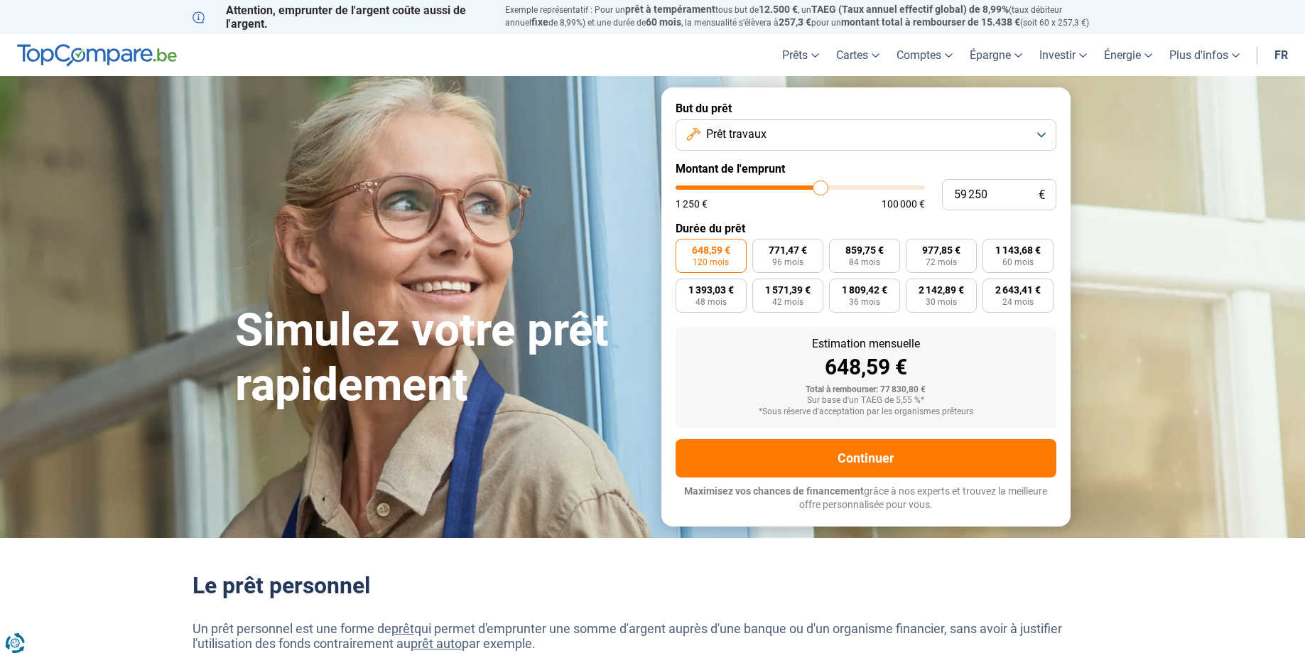
type input "58750"
type input "58 500"
type input "58500"
type input "58 000"
type input "58000"
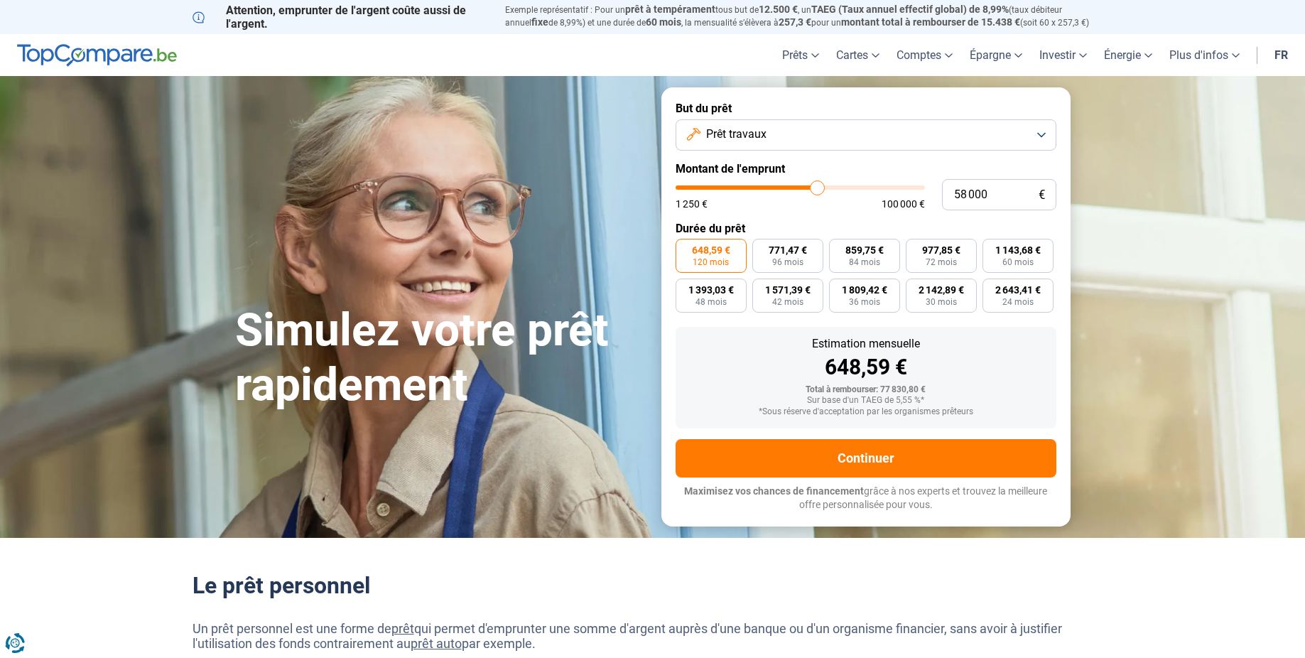
type input "57 750"
type input "57750"
type input "57 500"
type input "57500"
type input "57 250"
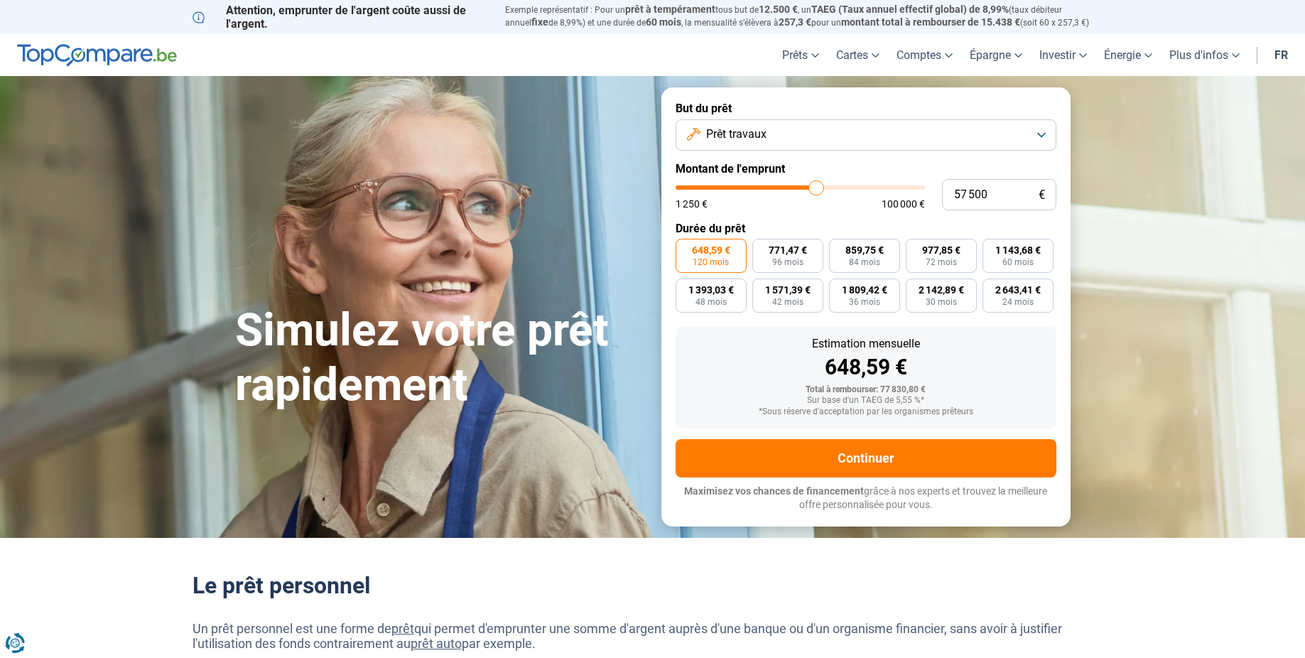
type input "57250"
type input "57 000"
type input "57000"
type input "56 500"
type input "56500"
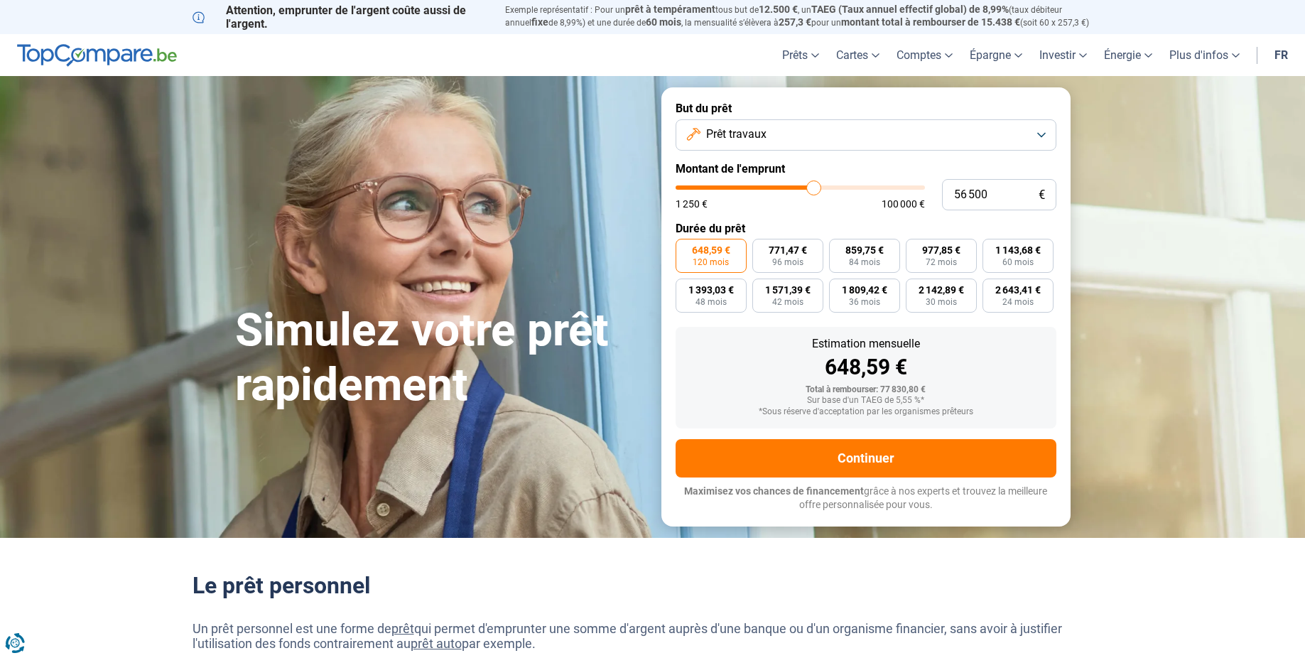
type input "56 250"
type input "56250"
type input "56 000"
type input "56000"
type input "55 500"
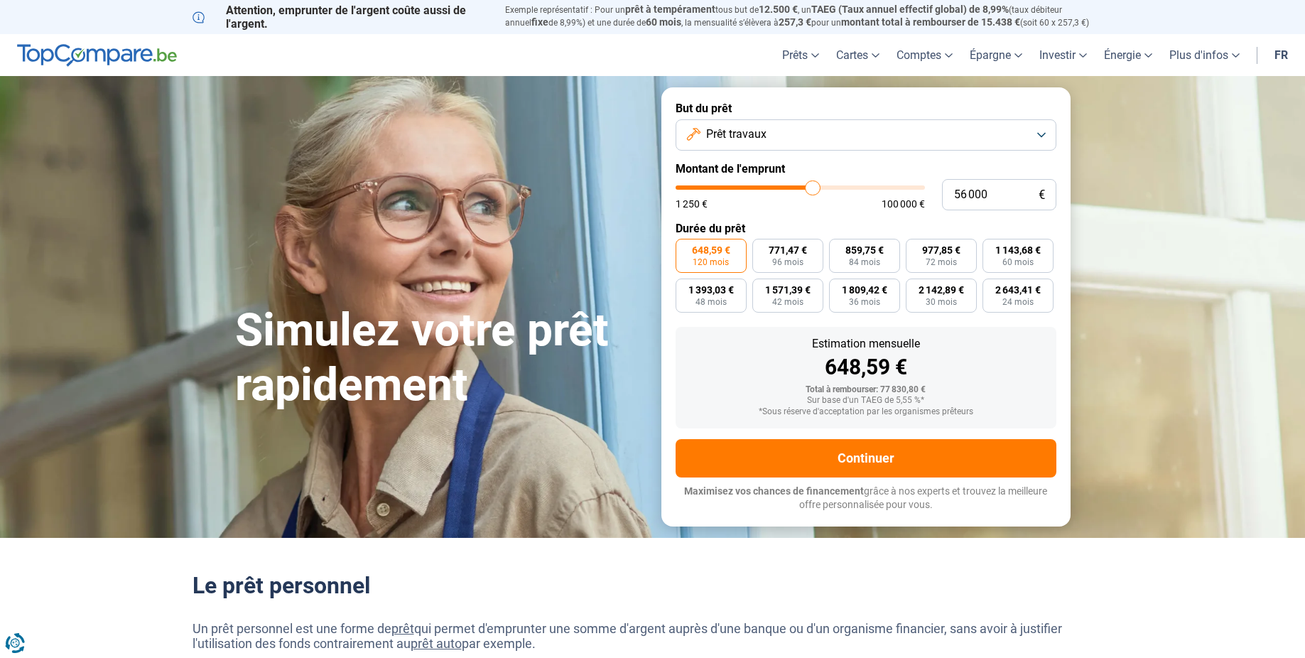
type input "55500"
type input "54 750"
type input "54750"
type input "54 500"
type input "54500"
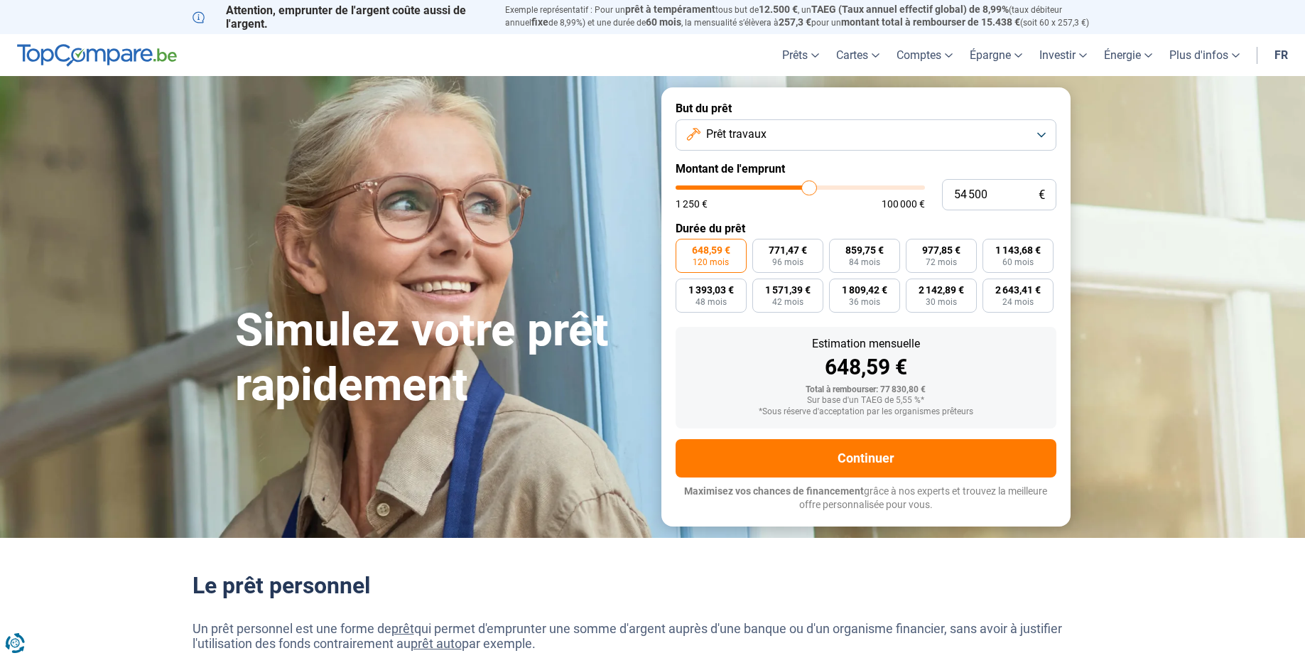
type input "53 500"
type input "53500"
type input "53 250"
type input "53250"
type input "53 000"
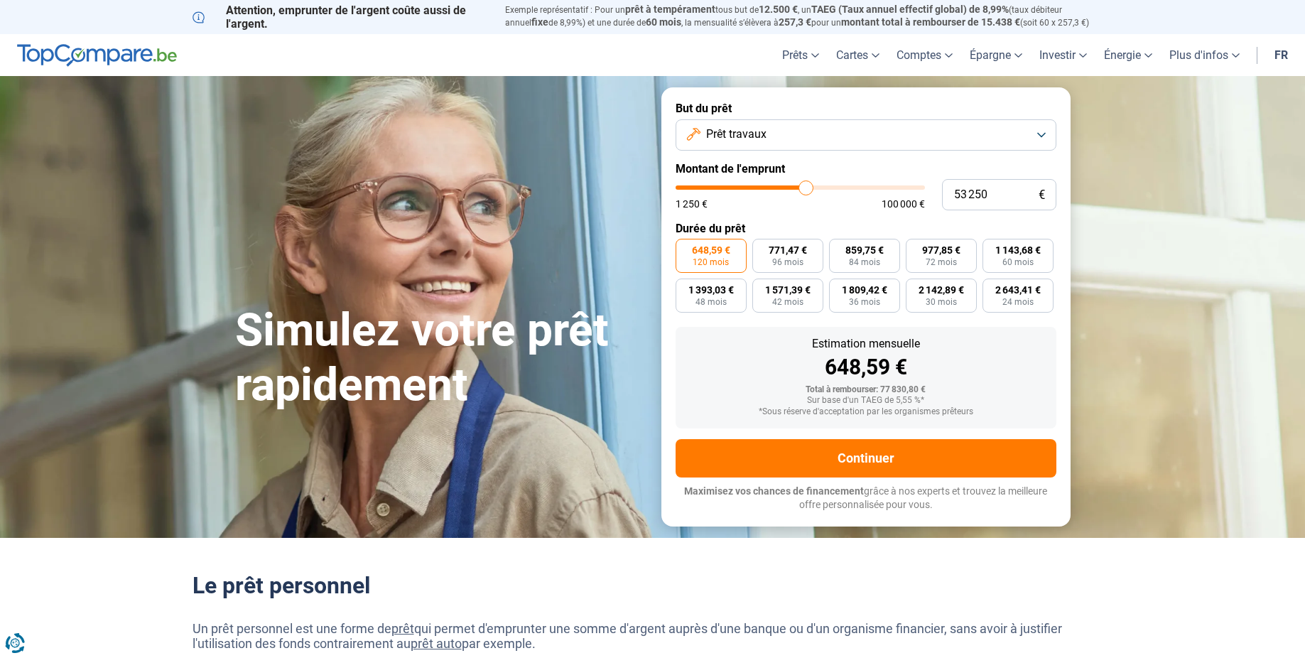
type input "53000"
type input "52 750"
type input "52750"
type input "52 000"
type input "52000"
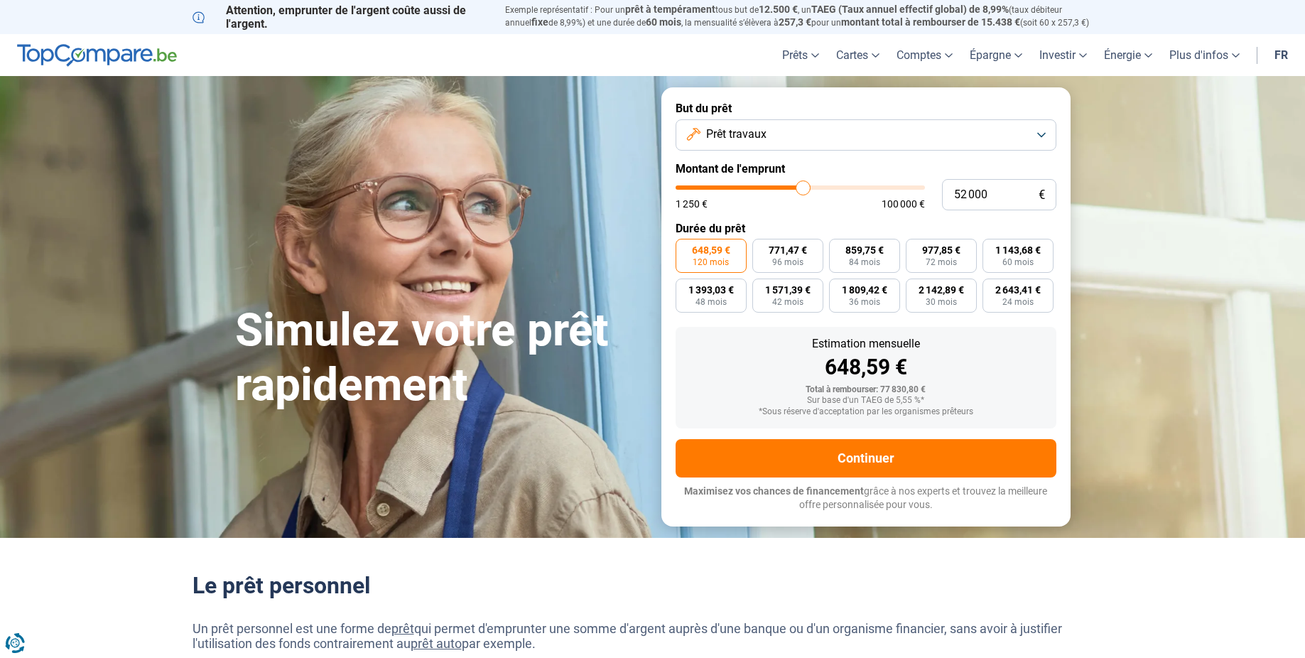
type input "51 750"
type input "51750"
type input "51 500"
type input "51500"
type input "51 250"
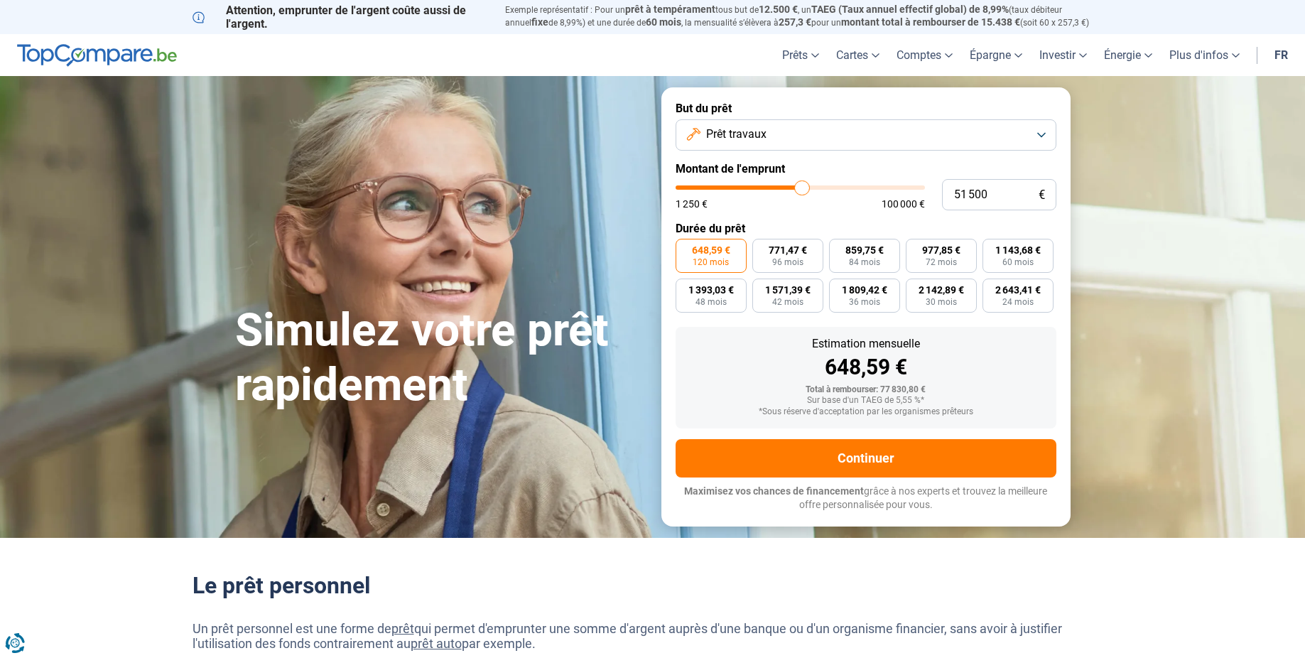
type input "51250"
type input "51 000"
type input "51000"
type input "50 500"
type input "50500"
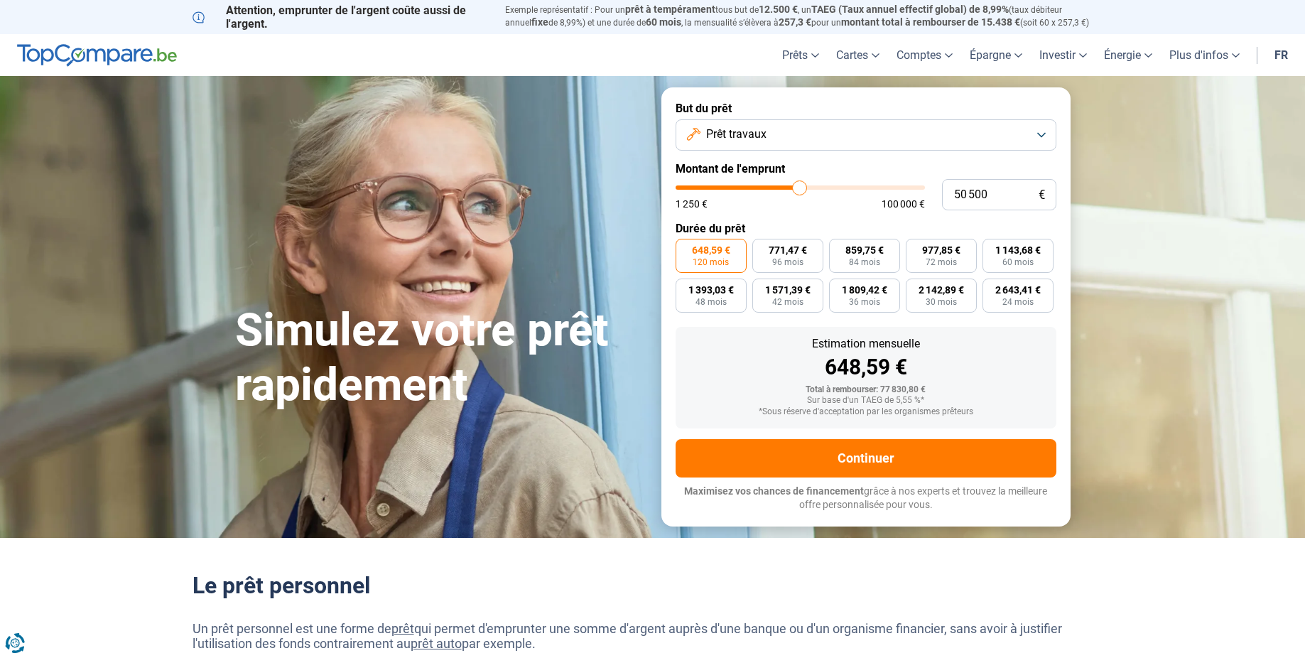
type input "50 250"
type input "50250"
type input "50 000"
type input "50000"
type input "49 750"
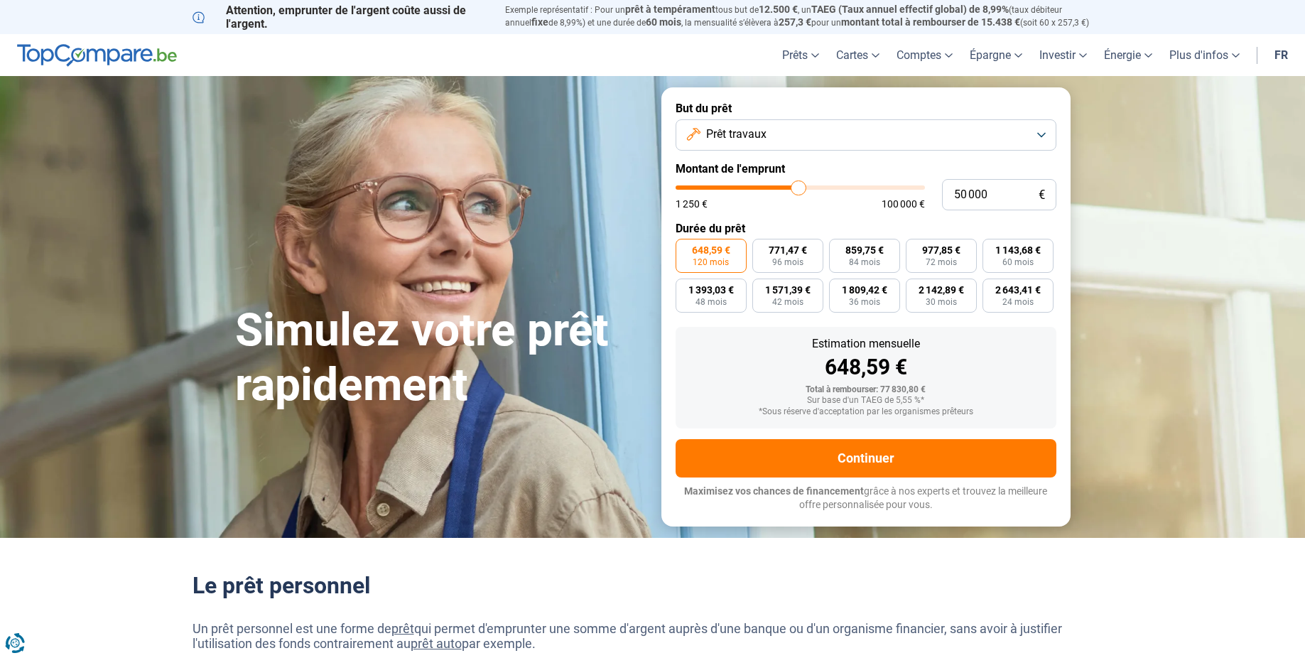
type input "49750"
type input "49 500"
type input "49500"
type input "49 000"
type input "49000"
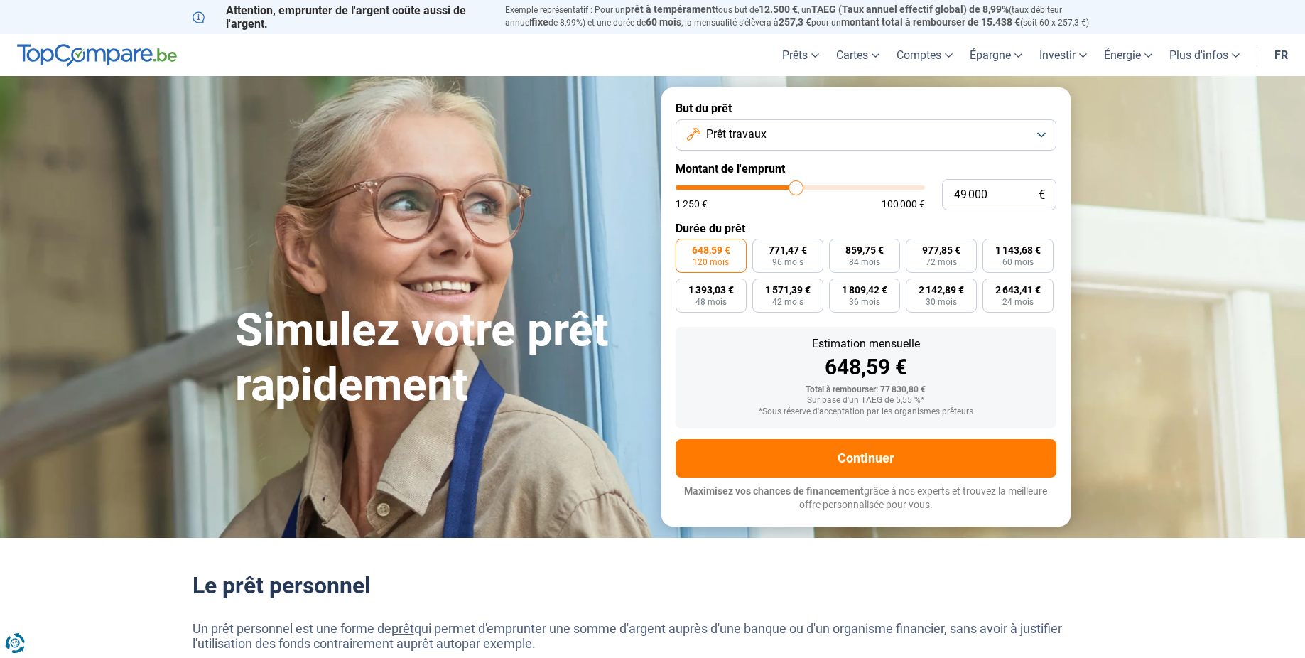
type input "48 750"
drag, startPoint x: 821, startPoint y: 188, endPoint x: 790, endPoint y: 199, distance: 33.0
click at [790, 190] on input "range" at bounding box center [800, 187] width 249 height 4
drag, startPoint x: 790, startPoint y: 188, endPoint x: 775, endPoint y: 193, distance: 15.5
click at [775, 190] on input "range" at bounding box center [800, 187] width 249 height 4
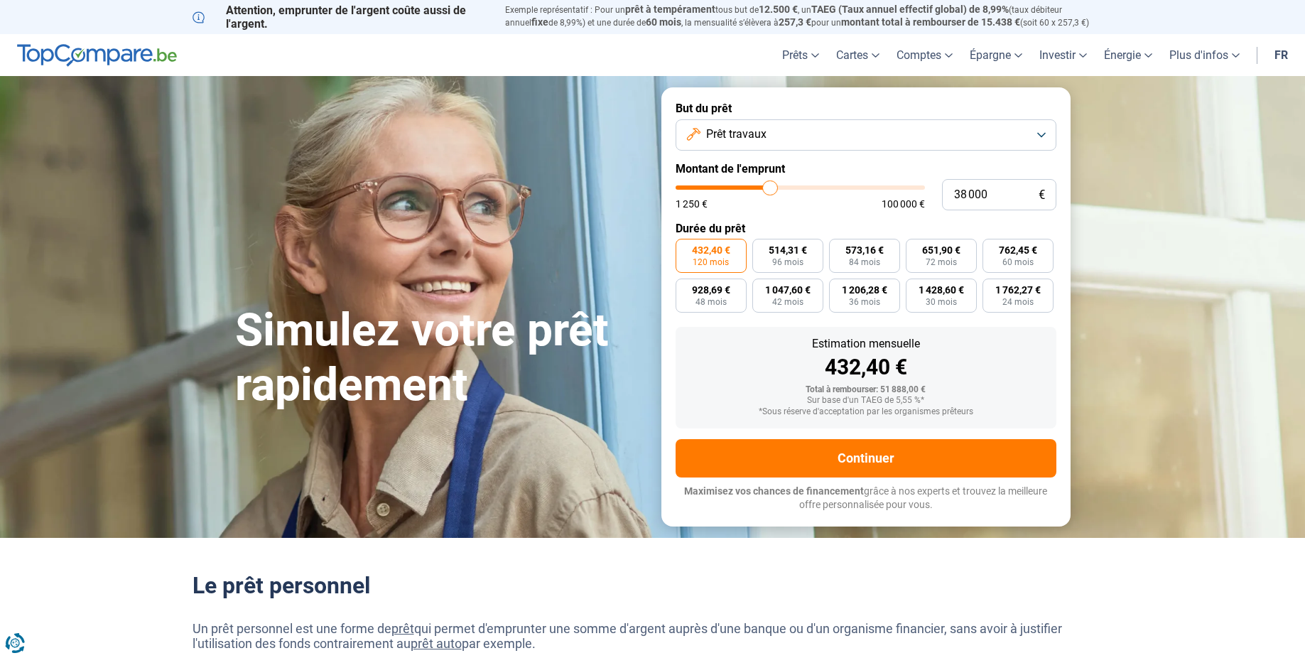
click at [770, 190] on input "range" at bounding box center [800, 187] width 249 height 4
click at [768, 190] on input "range" at bounding box center [800, 187] width 249 height 4
drag, startPoint x: 764, startPoint y: 188, endPoint x: 740, endPoint y: 196, distance: 26.1
click at [740, 190] on input "range" at bounding box center [800, 187] width 249 height 4
